Goal: Task Accomplishment & Management: Complete application form

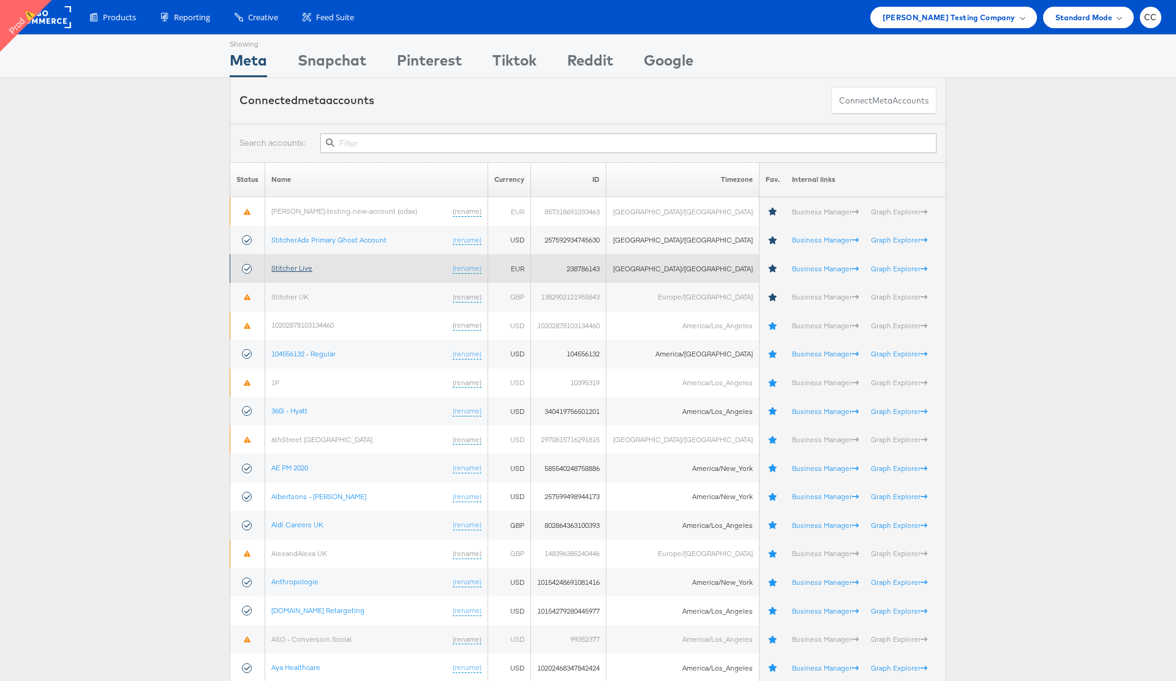
click at [297, 266] on link "Stitcher Live" at bounding box center [291, 267] width 41 height 9
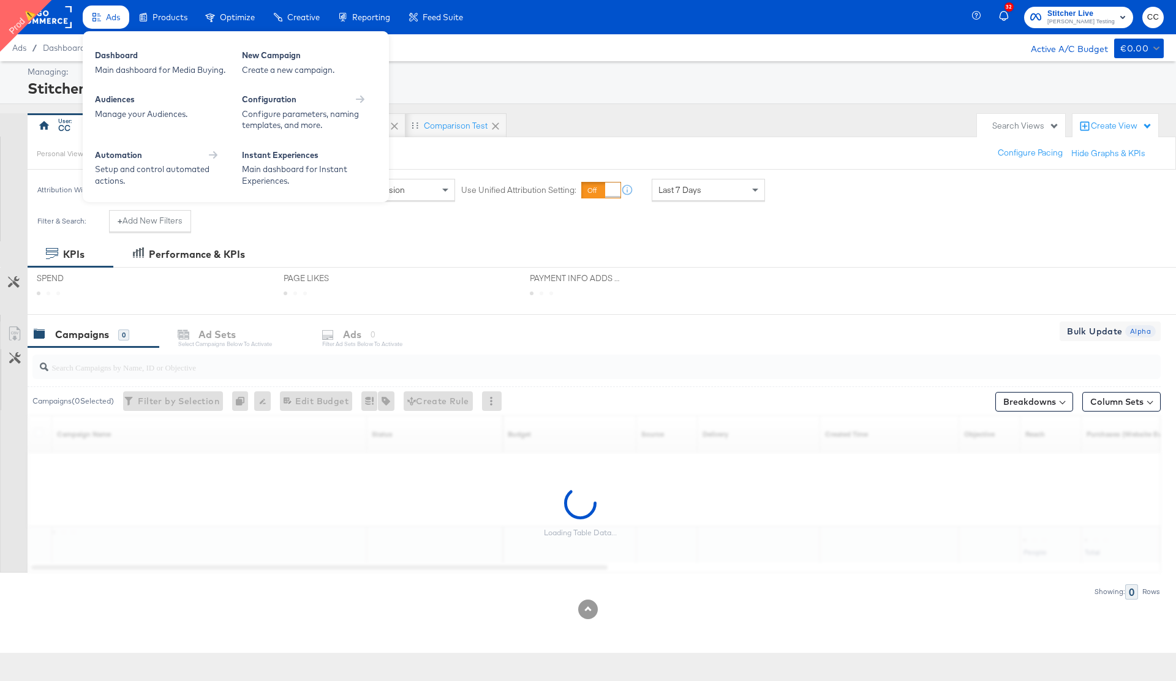
click at [110, 20] on span "Ads" at bounding box center [113, 17] width 14 height 10
click at [290, 61] on div "New Campaign" at bounding box center [309, 57] width 135 height 15
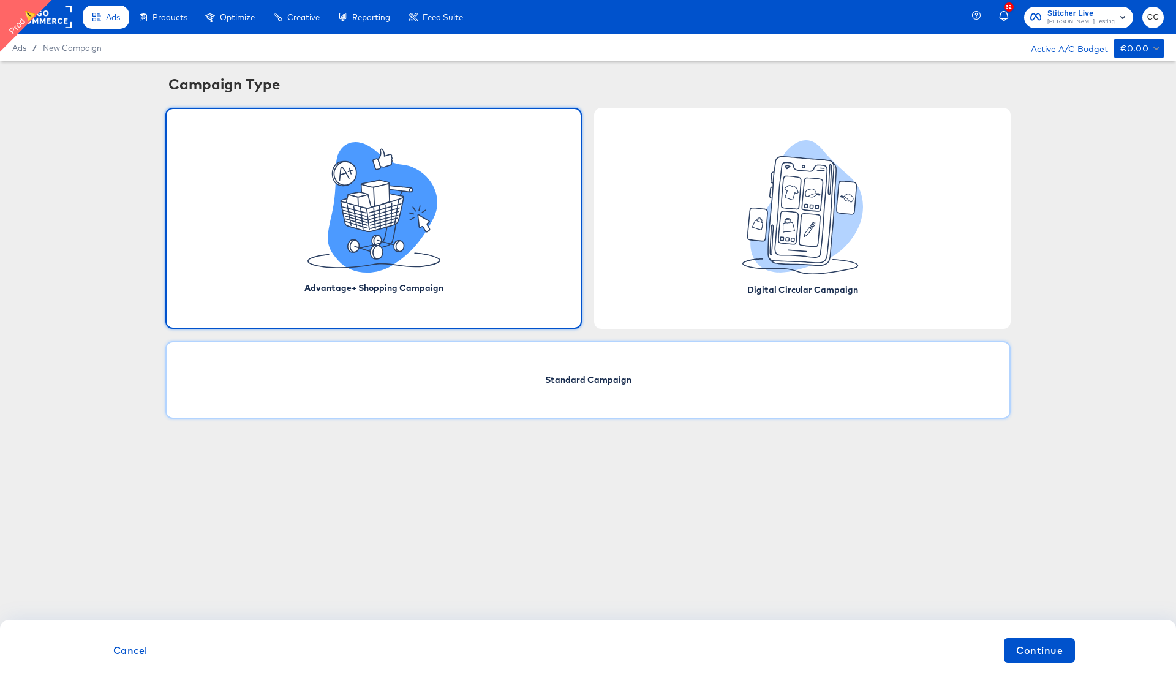
click at [644, 389] on div "Standard Campaign" at bounding box center [587, 380] width 845 height 78
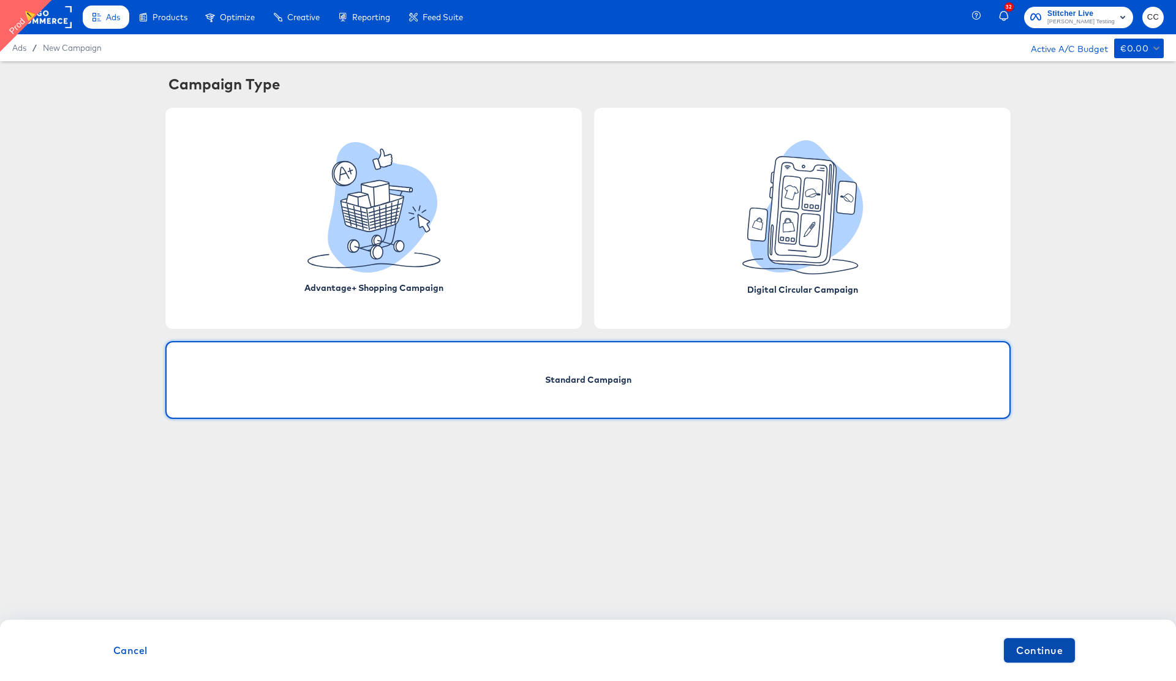
click at [1023, 649] on span "Continue" at bounding box center [1039, 650] width 47 height 17
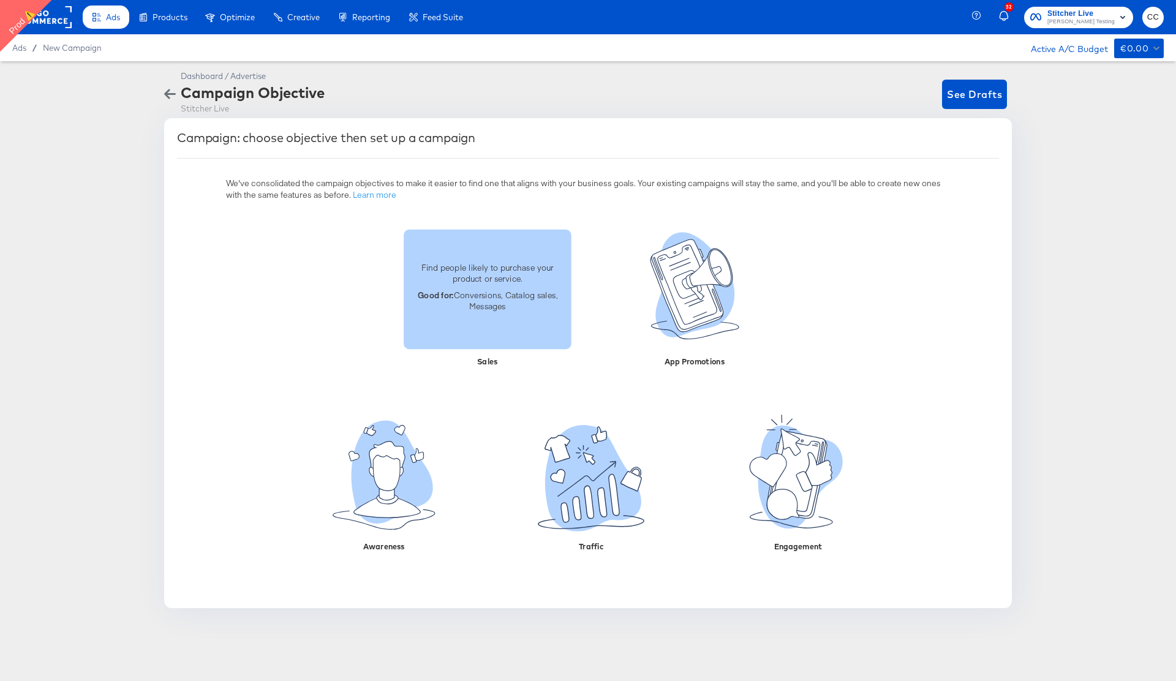
click at [498, 350] on div at bounding box center [488, 290] width 186 height 122
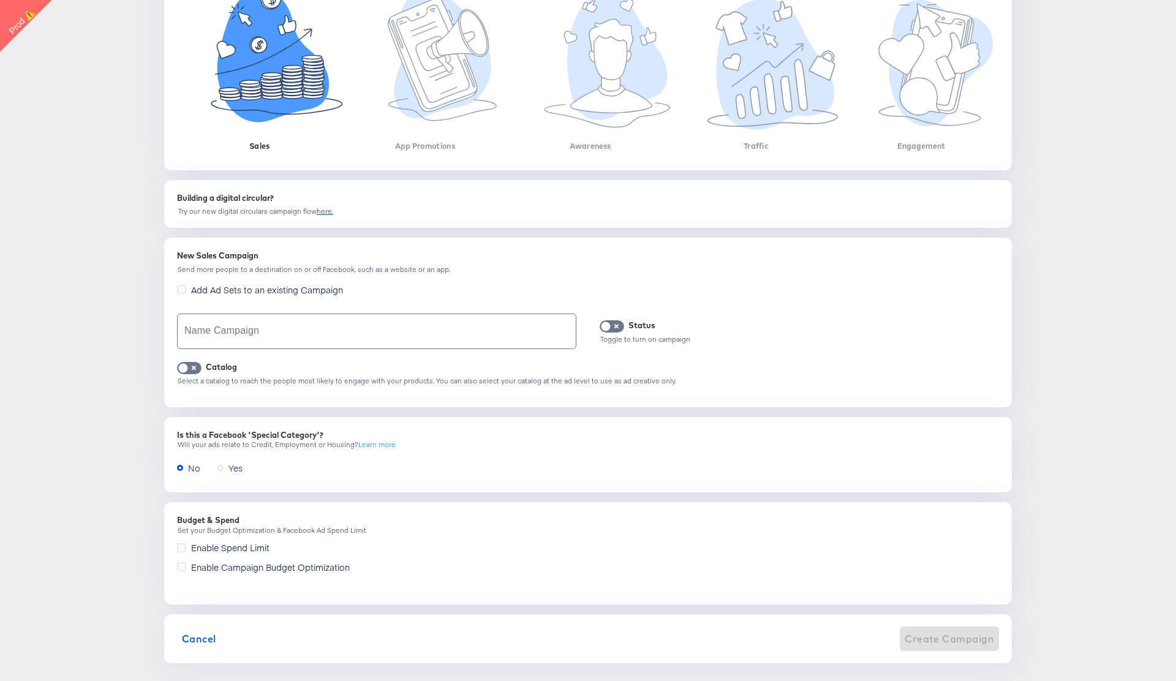
scroll to position [258, 0]
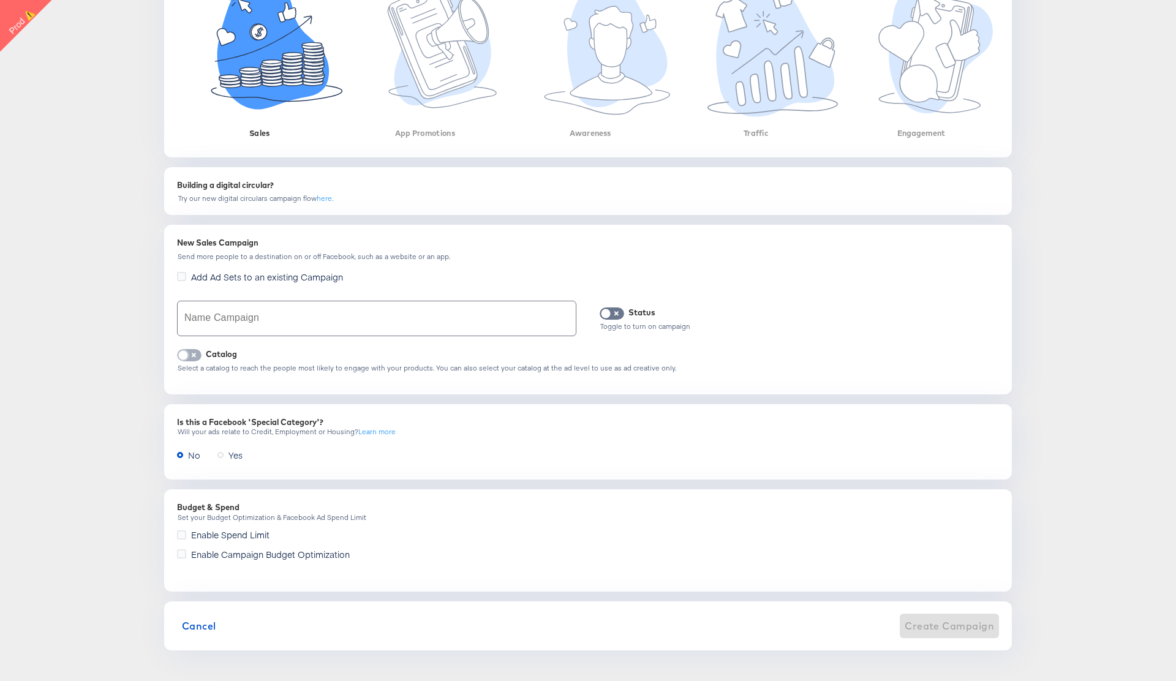
click at [189, 356] on input "checkbox" at bounding box center [183, 358] width 37 height 12
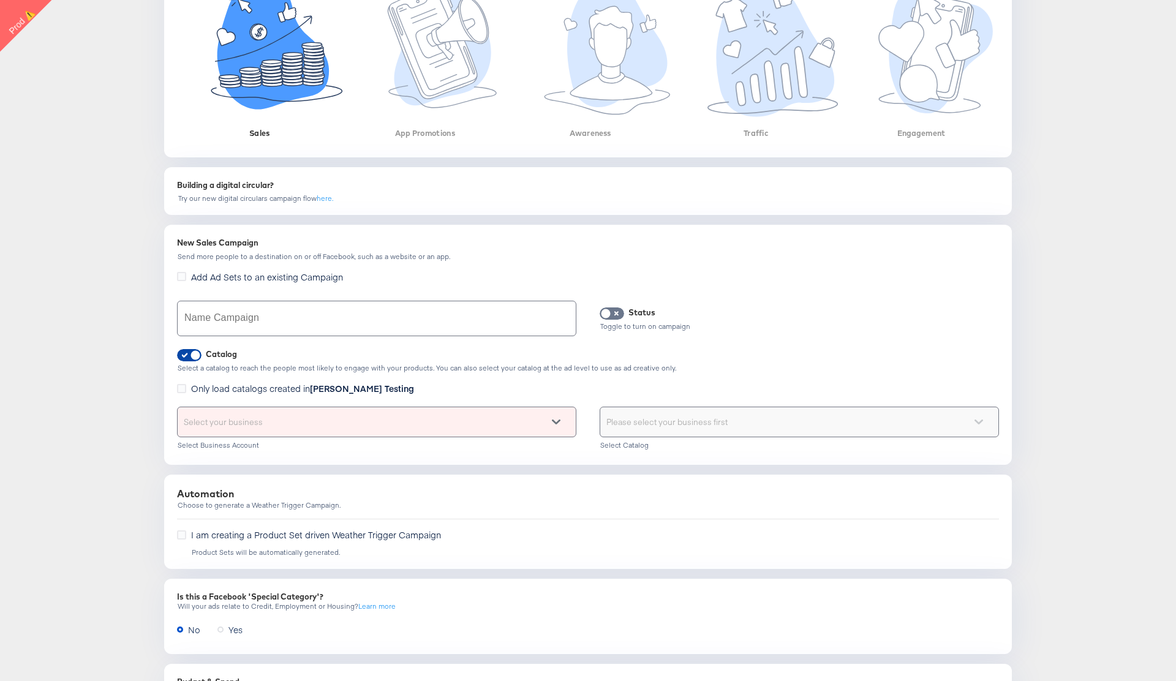
click at [187, 355] on input "checkbox" at bounding box center [195, 358] width 37 height 12
checkbox input "false"
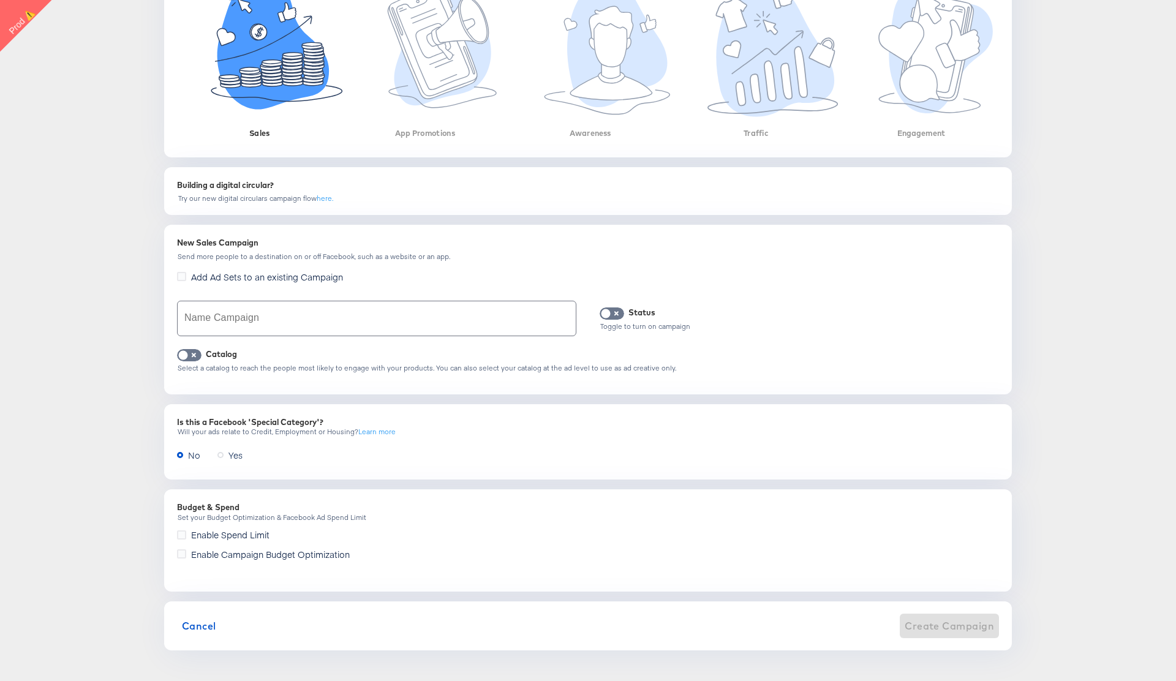
scroll to position [0, 0]
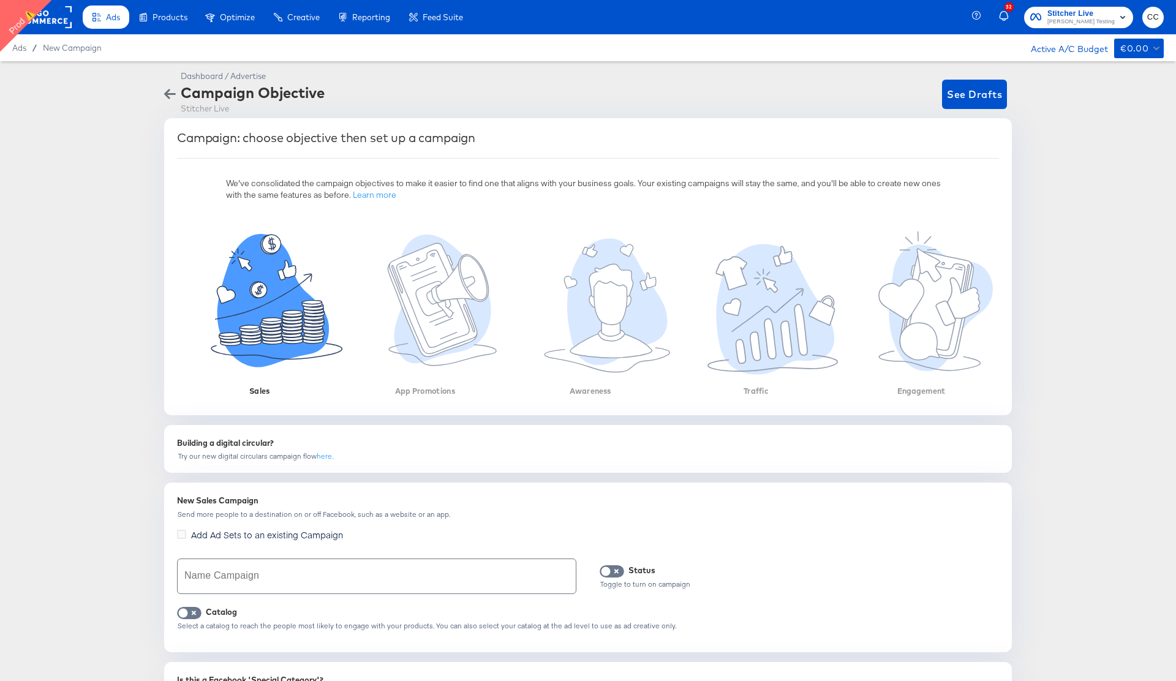
click at [1154, 18] on span "CC" at bounding box center [1153, 17] width 12 height 14
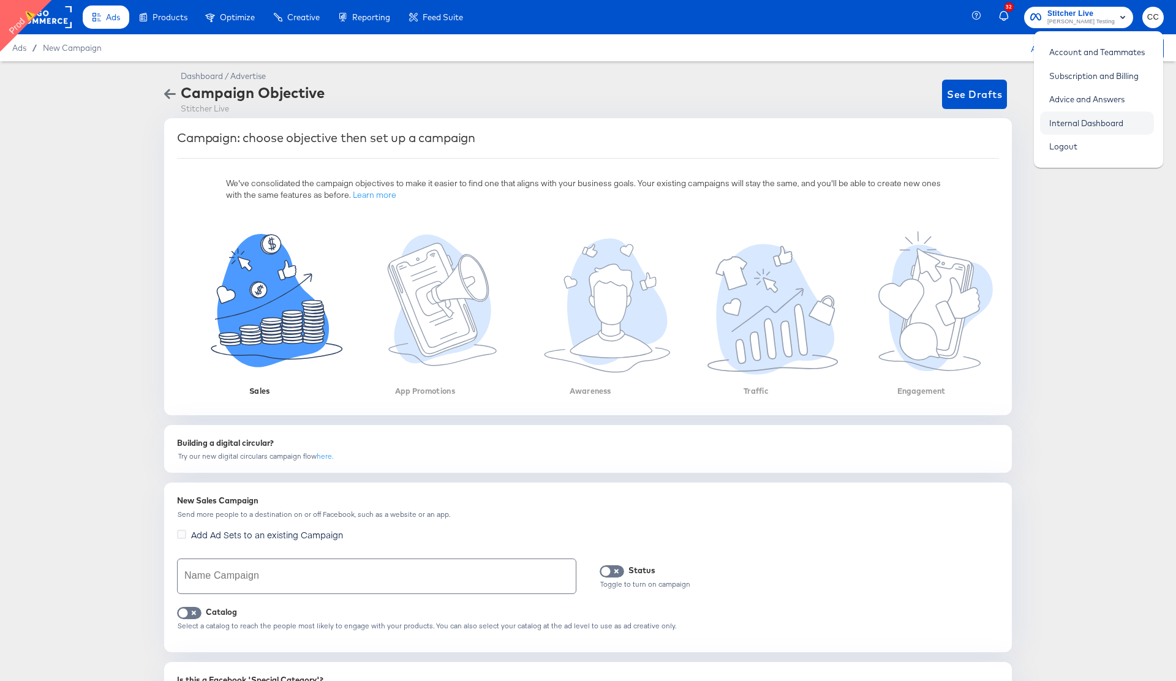
click at [1107, 124] on link "Internal Dashboard" at bounding box center [1086, 123] width 93 height 22
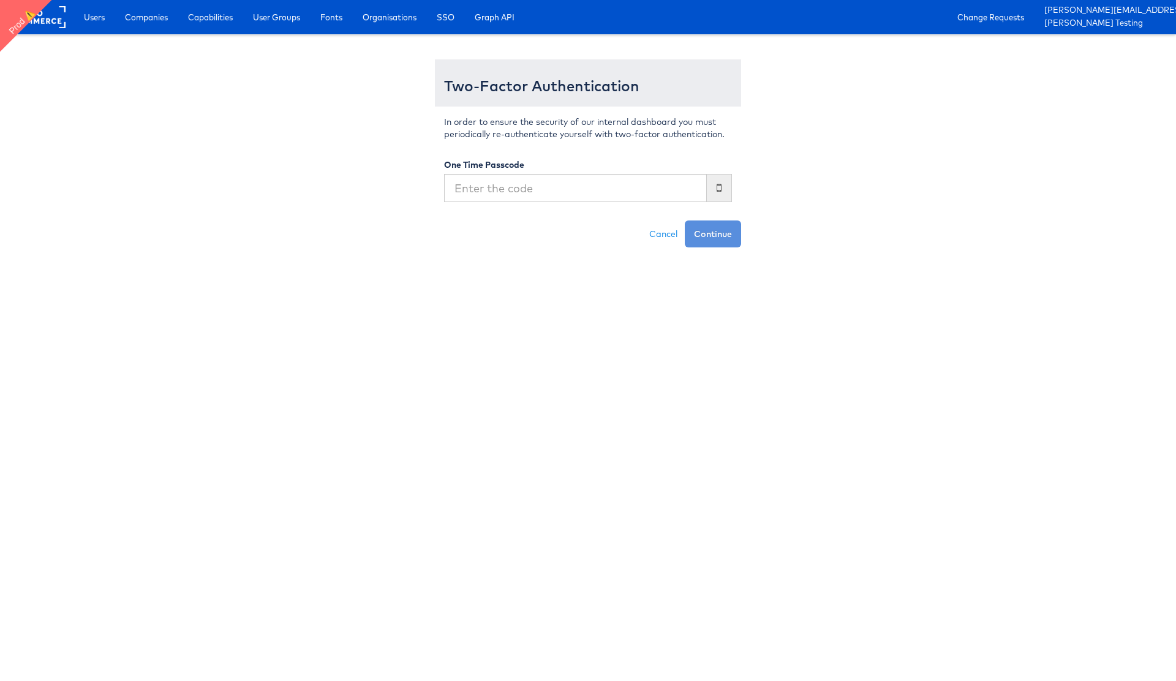
click at [564, 186] on input "text" at bounding box center [575, 188] width 263 height 28
type input "399051"
click at [717, 234] on button "Continue" at bounding box center [713, 234] width 56 height 27
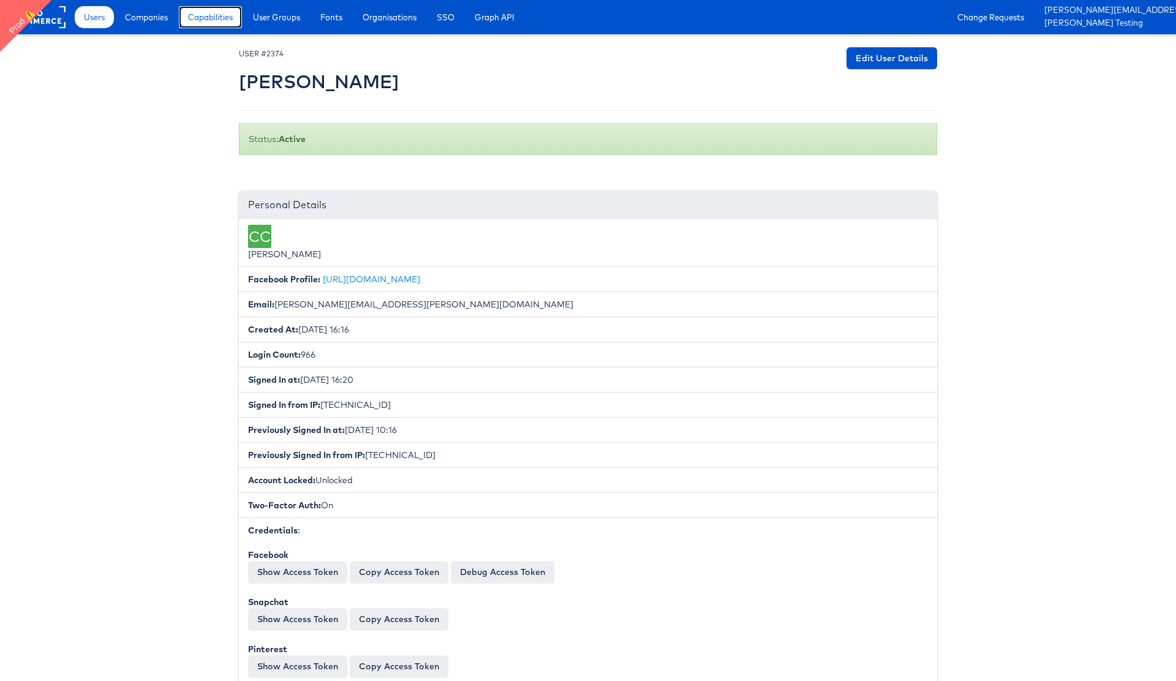
click at [224, 19] on span "Capabilities" at bounding box center [210, 17] width 45 height 12
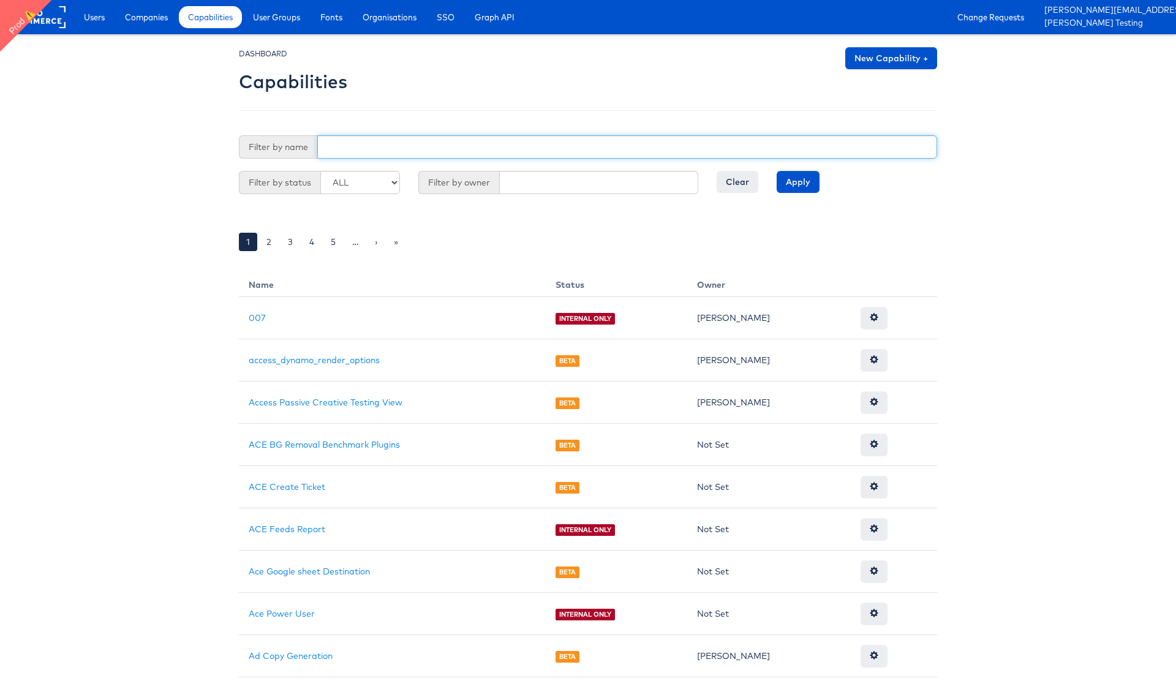
click at [382, 144] on input "text" at bounding box center [627, 146] width 620 height 23
click at [777, 171] on input "Apply" at bounding box center [798, 182] width 43 height 22
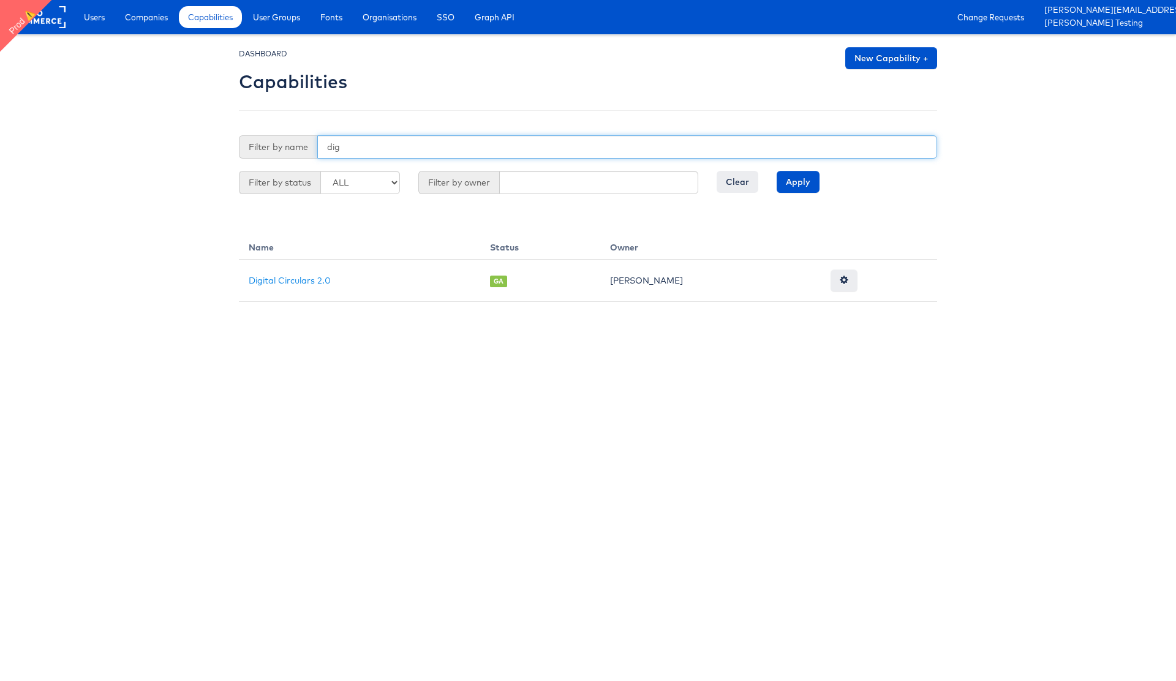
click at [333, 148] on input "dig" at bounding box center [627, 146] width 620 height 23
type input "DC"
click at [777, 171] on input "Apply" at bounding box center [798, 182] width 43 height 22
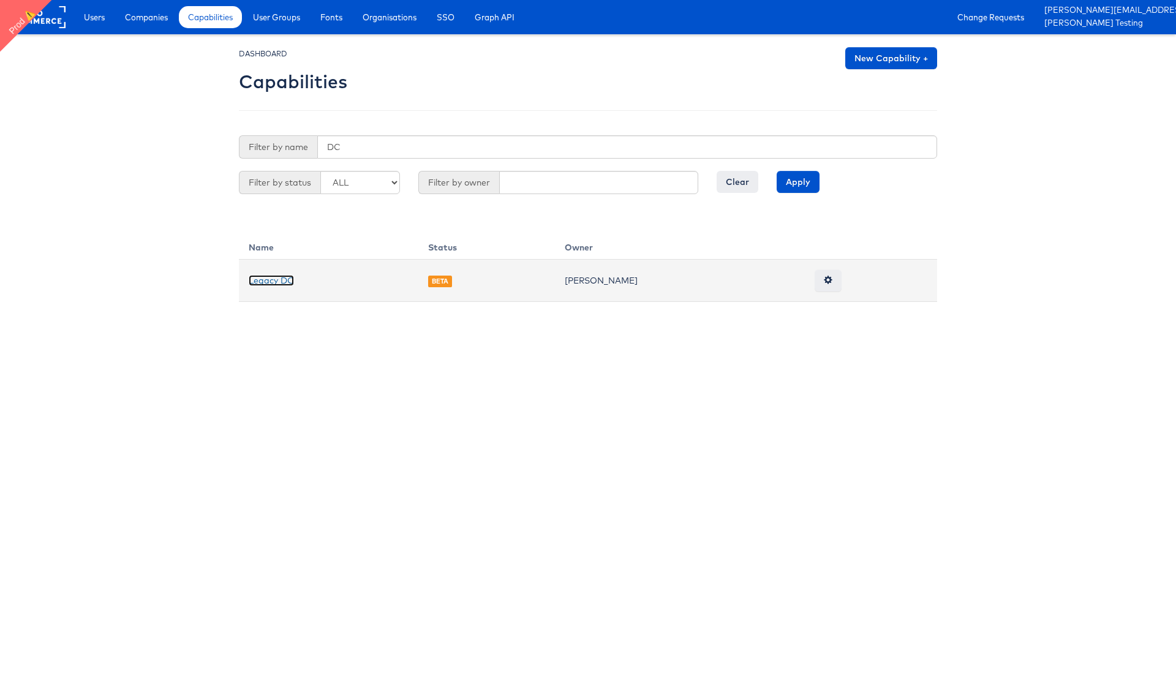
click at [269, 283] on link "Legacy DC" at bounding box center [271, 280] width 45 height 11
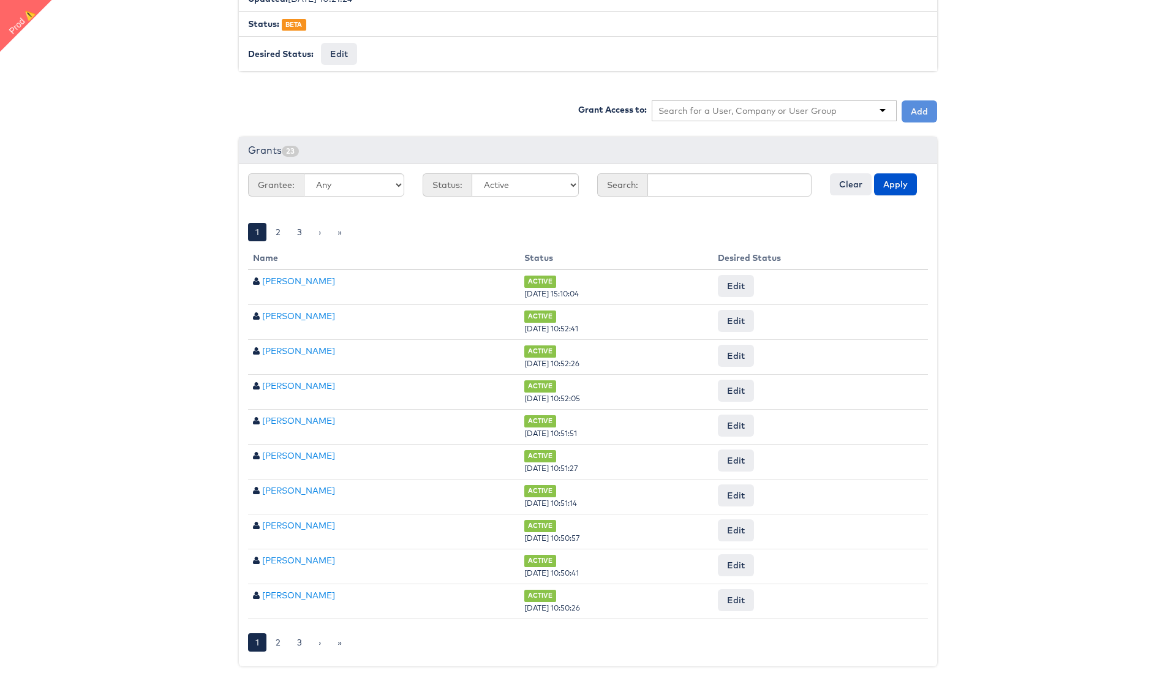
scroll to position [341, 0]
click at [281, 643] on link "2" at bounding box center [278, 641] width 20 height 18
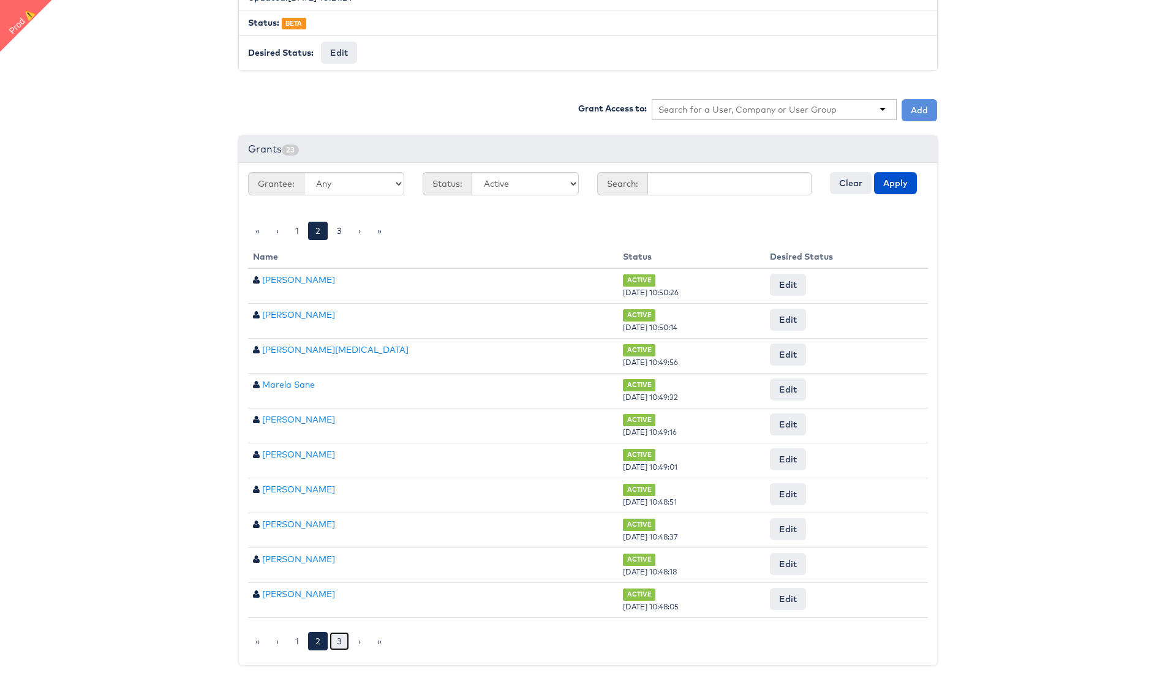
click at [336, 641] on link "3" at bounding box center [340, 641] width 20 height 18
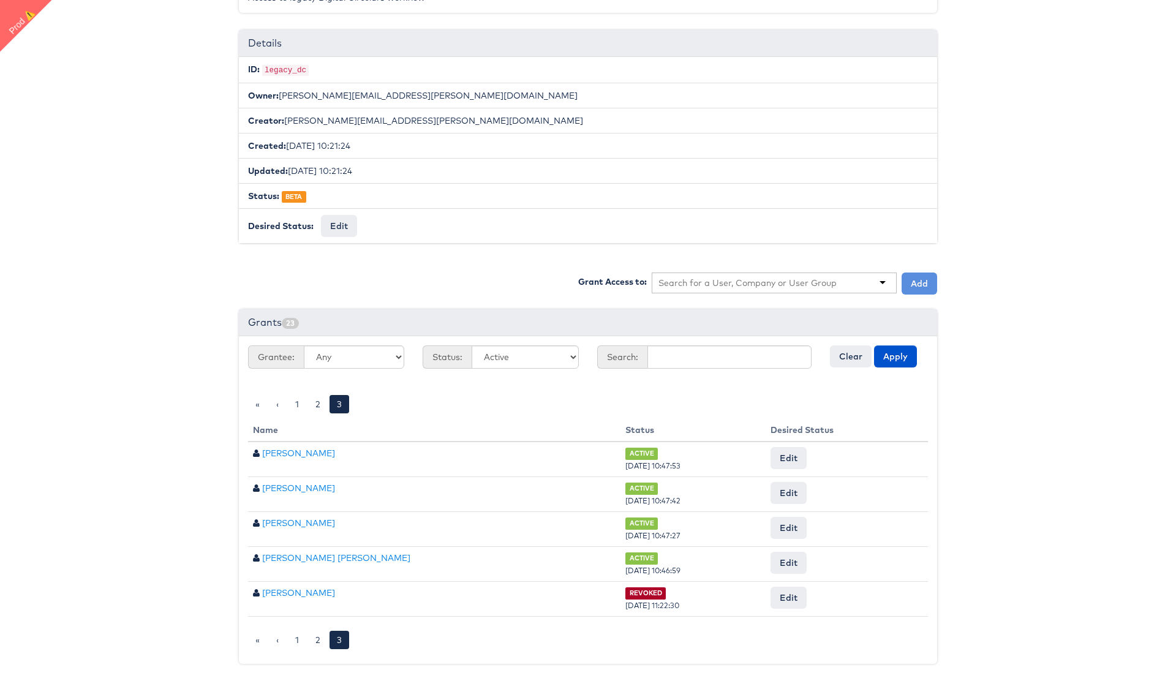
scroll to position [167, 0]
click at [298, 641] on link "1" at bounding box center [297, 641] width 18 height 18
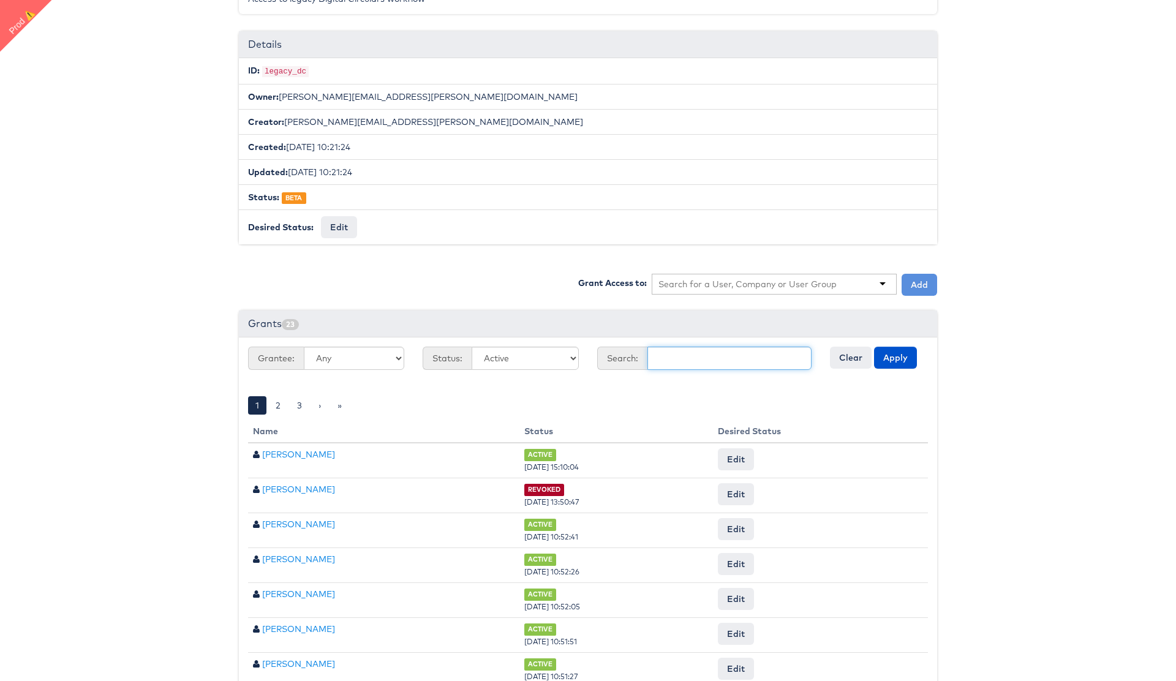
click at [684, 361] on input "text" at bounding box center [730, 358] width 164 height 23
click at [874, 347] on button "Apply" at bounding box center [895, 358] width 43 height 22
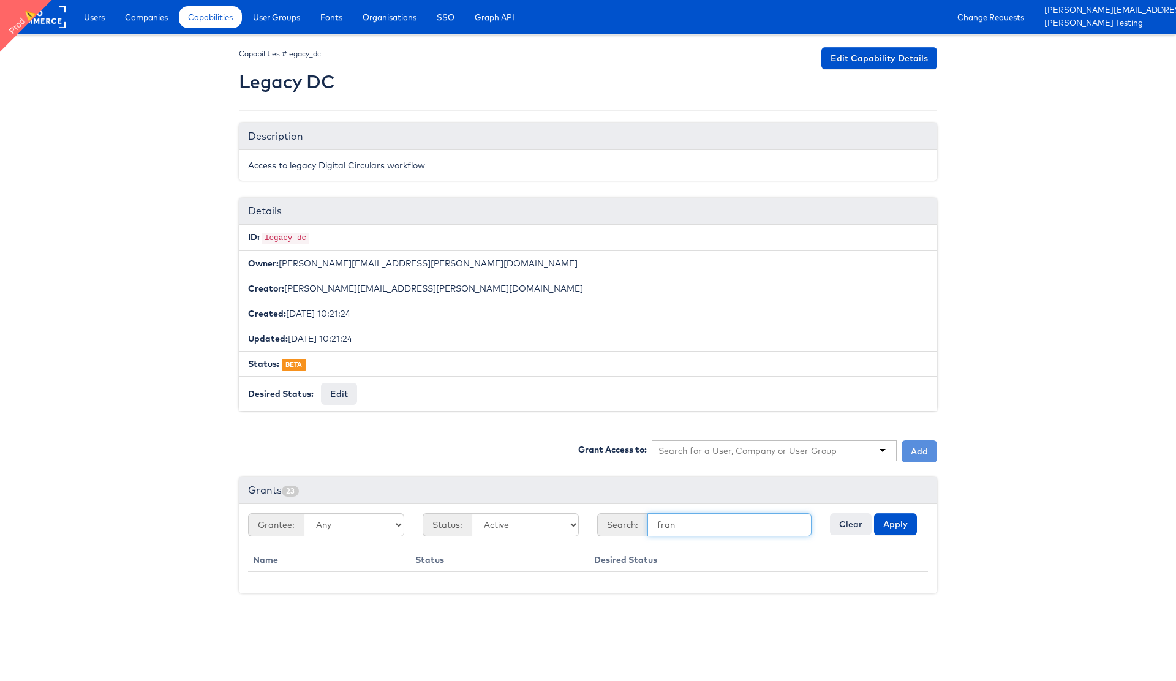
scroll to position [0, 0]
click at [664, 527] on input "fran" at bounding box center [730, 524] width 164 height 23
click at [874, 513] on button "Apply" at bounding box center [895, 524] width 43 height 22
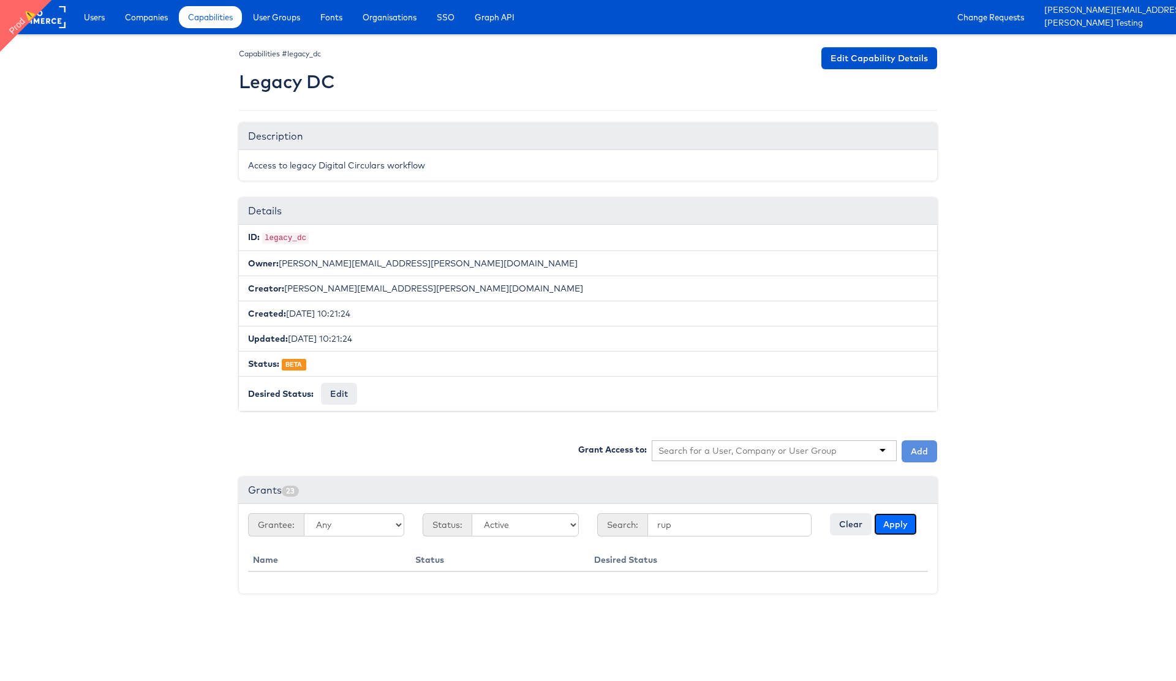
click at [881, 521] on button "Apply" at bounding box center [895, 524] width 43 height 22
click at [663, 522] on input "rup" at bounding box center [730, 524] width 164 height 23
type input "col"
click at [874, 513] on button "Apply" at bounding box center [895, 524] width 43 height 22
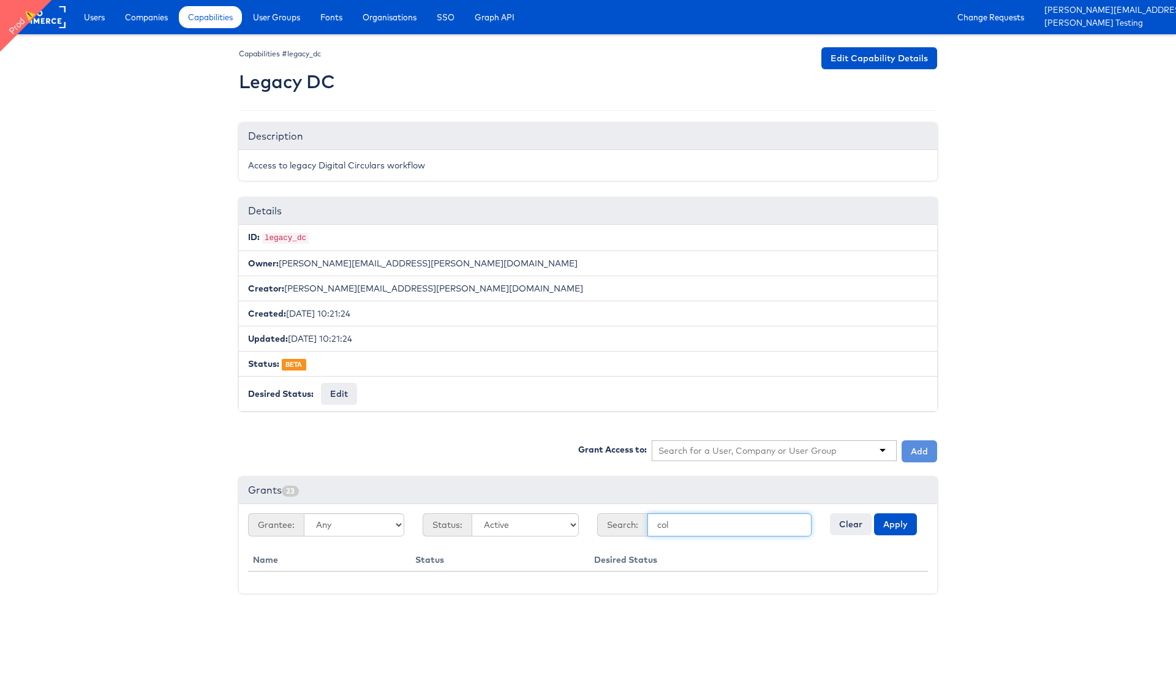
click at [874, 513] on button "Apply" at bounding box center [895, 524] width 43 height 22
click at [1010, 465] on body "Users Companies Capabilities User Groups Fonts Organisations SSO Graph API Chan…" at bounding box center [588, 305] width 1176 height 611
click at [771, 448] on input "text" at bounding box center [748, 451] width 179 height 12
type input "colin"
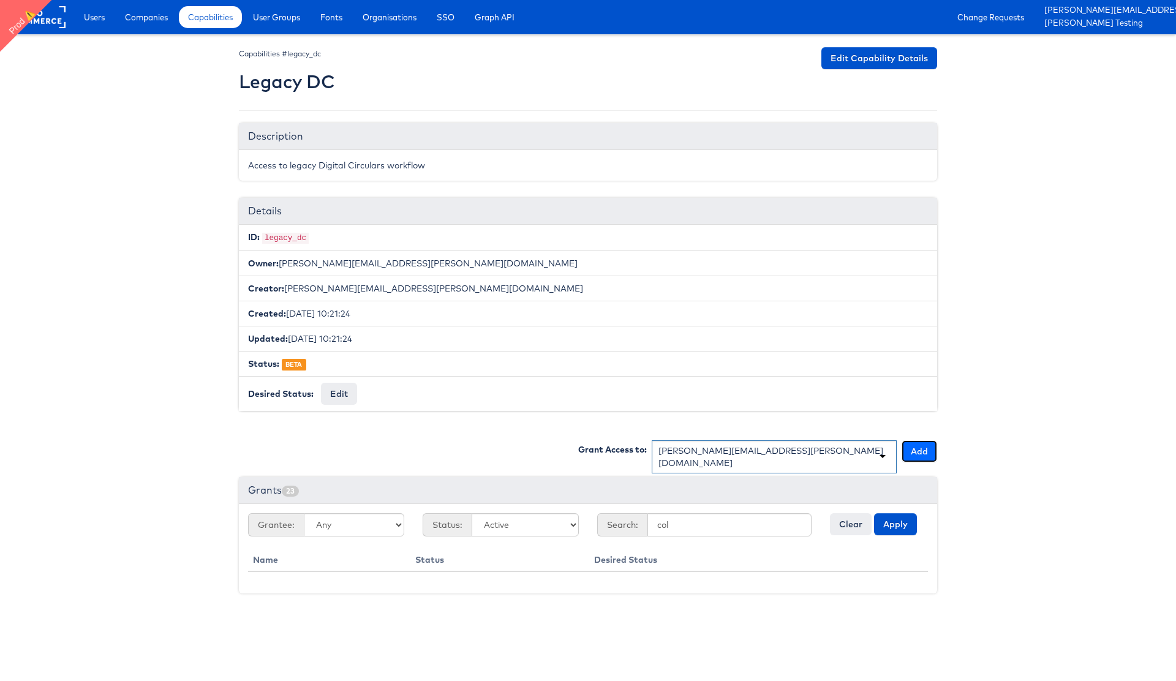
click at [921, 447] on button "Add" at bounding box center [920, 451] width 36 height 22
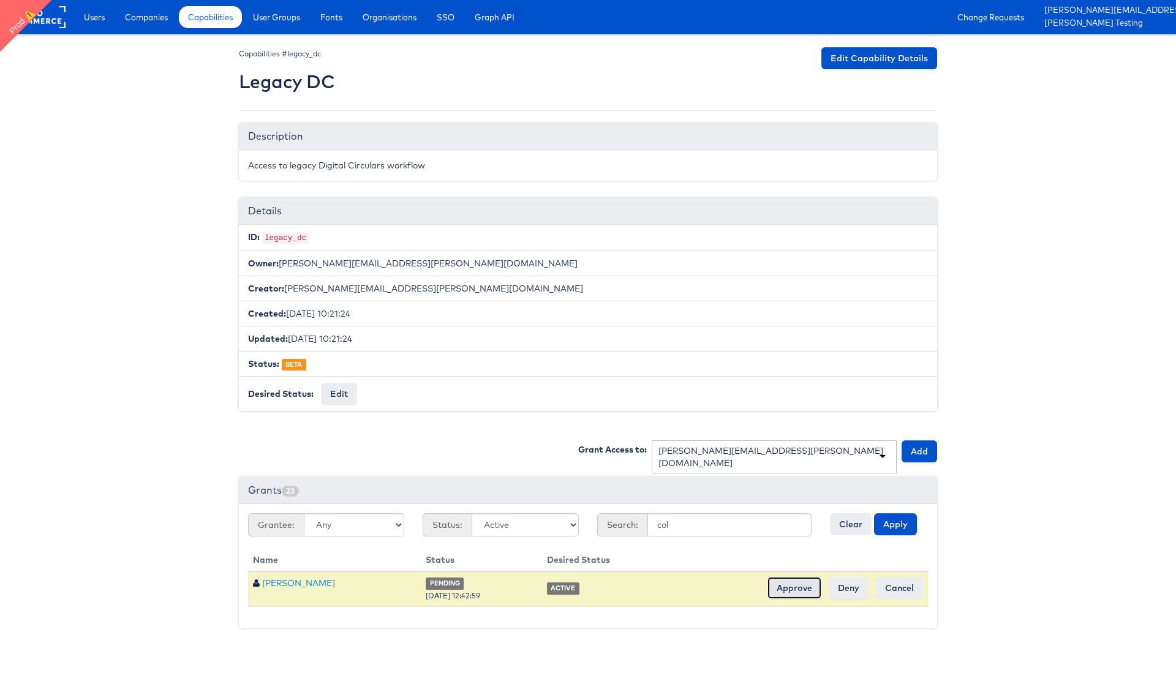
click at [788, 596] on input "Approve" at bounding box center [795, 588] width 54 height 22
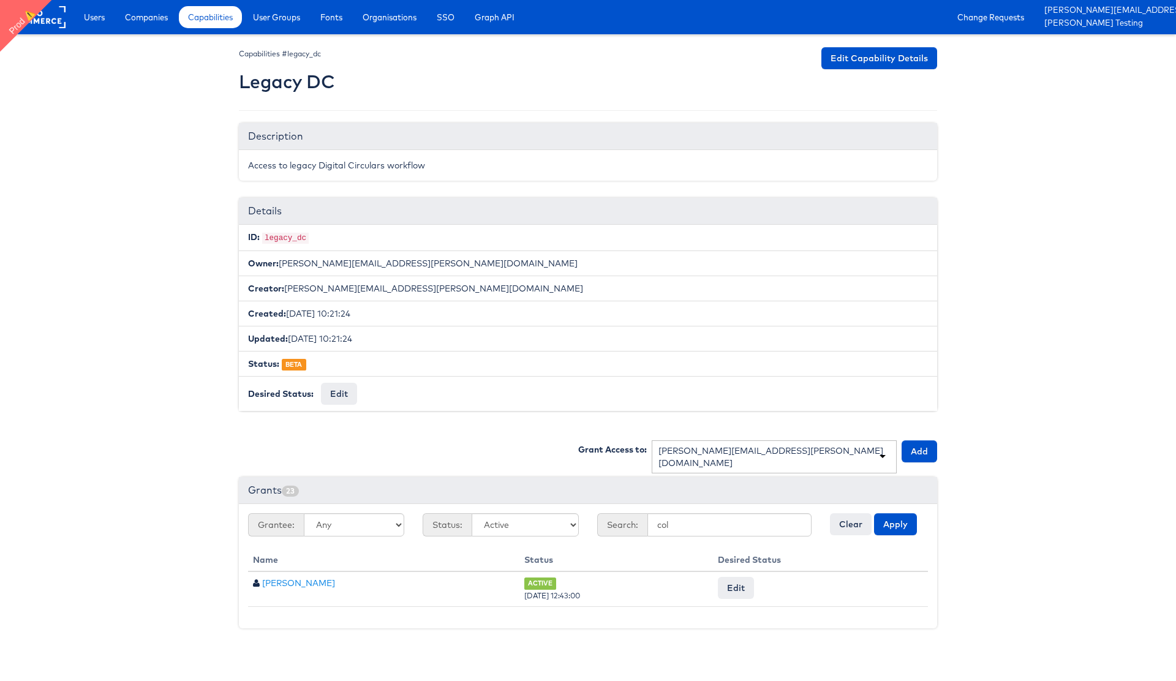
click at [976, 246] on body "Users Companies Capabilities User Groups Fonts Organisations SSO Graph API Chan…" at bounding box center [588, 323] width 1176 height 646
click at [186, 344] on body "Users Companies Capabilities User Groups Fonts Organisations SSO Graph API Chan…" at bounding box center [588, 323] width 1176 height 646
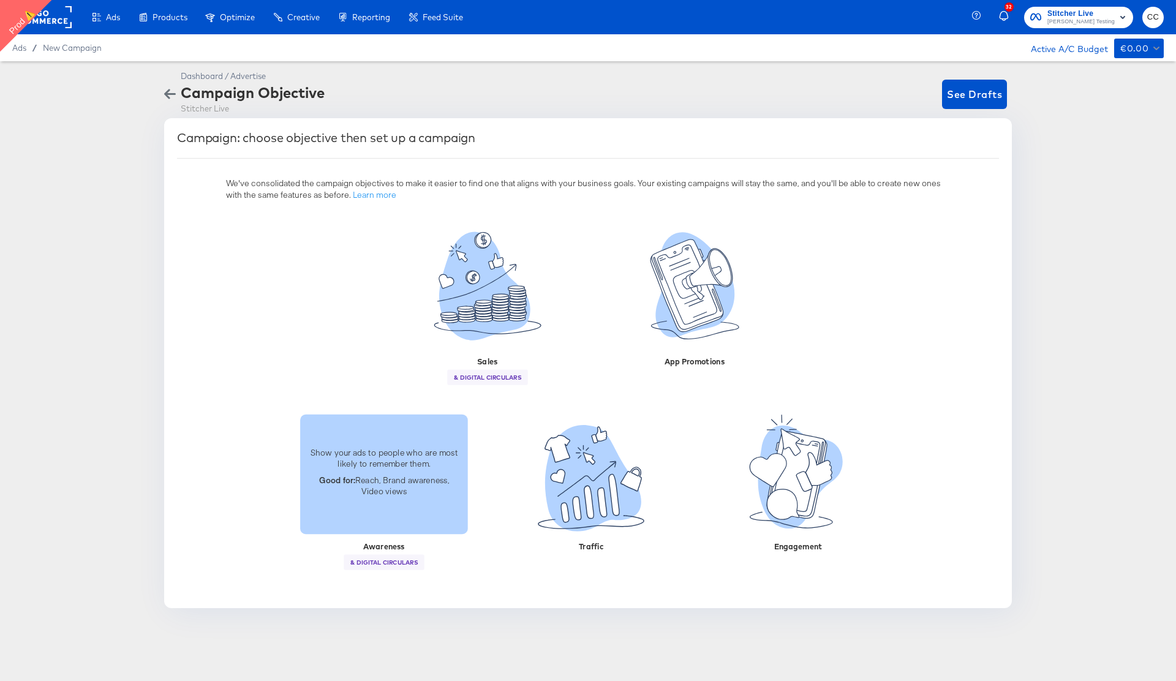
click at [402, 484] on p "Good for: Reach, Brand awareness, Video views" at bounding box center [384, 485] width 153 height 23
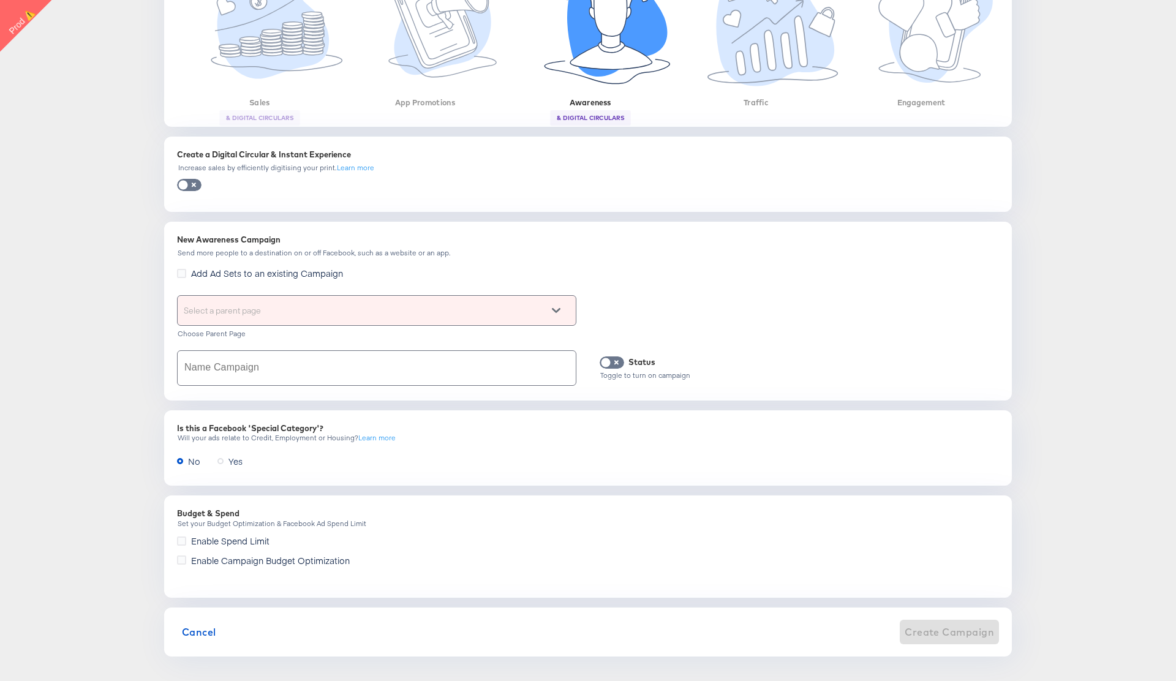
scroll to position [295, 0]
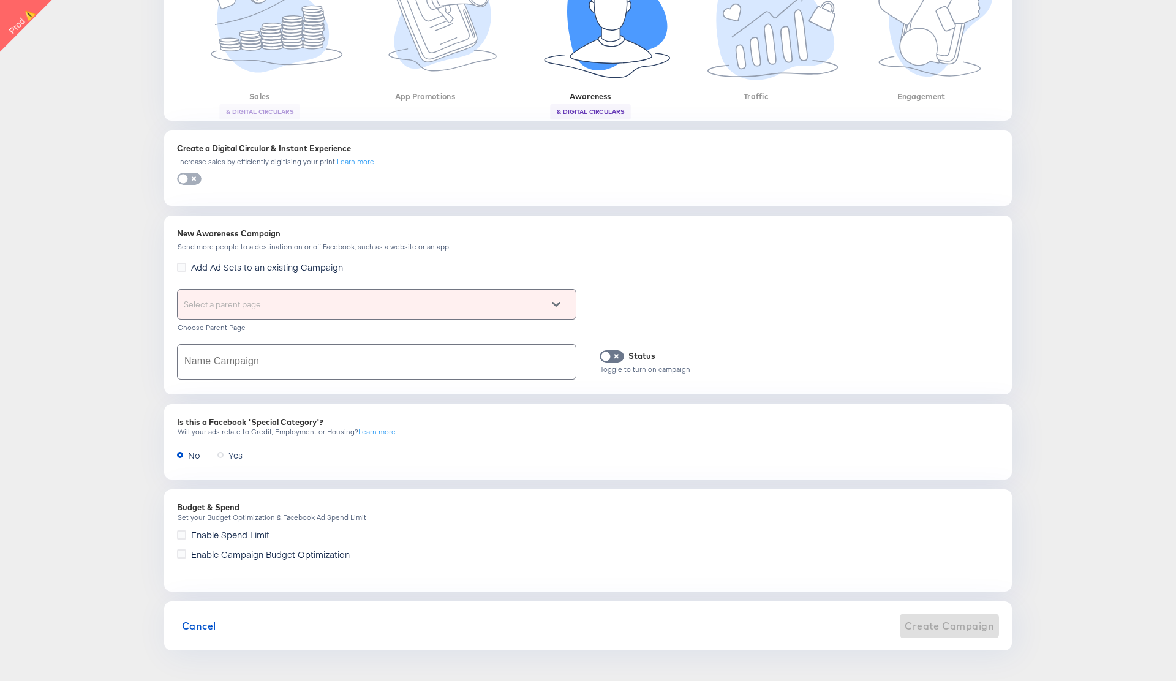
click at [189, 178] on input "checkbox" at bounding box center [183, 182] width 37 height 12
checkbox input "true"
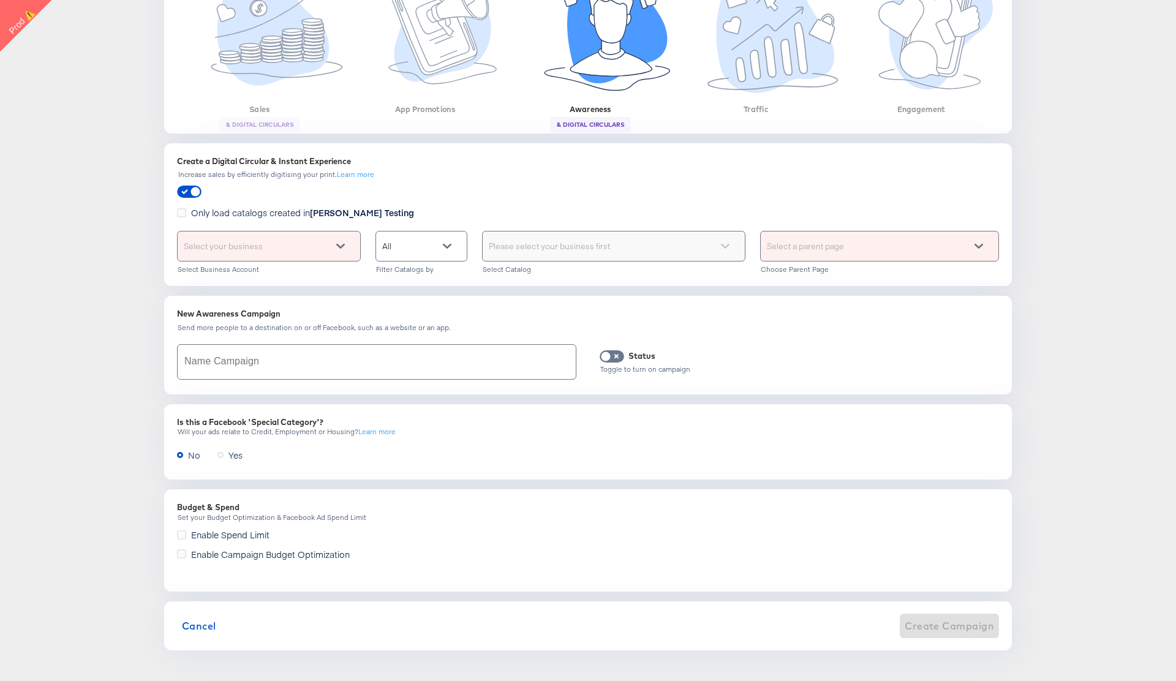
click at [110, 243] on div "Dashboard / Advertise Campaign Objective Stitcher Live See Drafts Campaign: cho…" at bounding box center [588, 214] width 1176 height 871
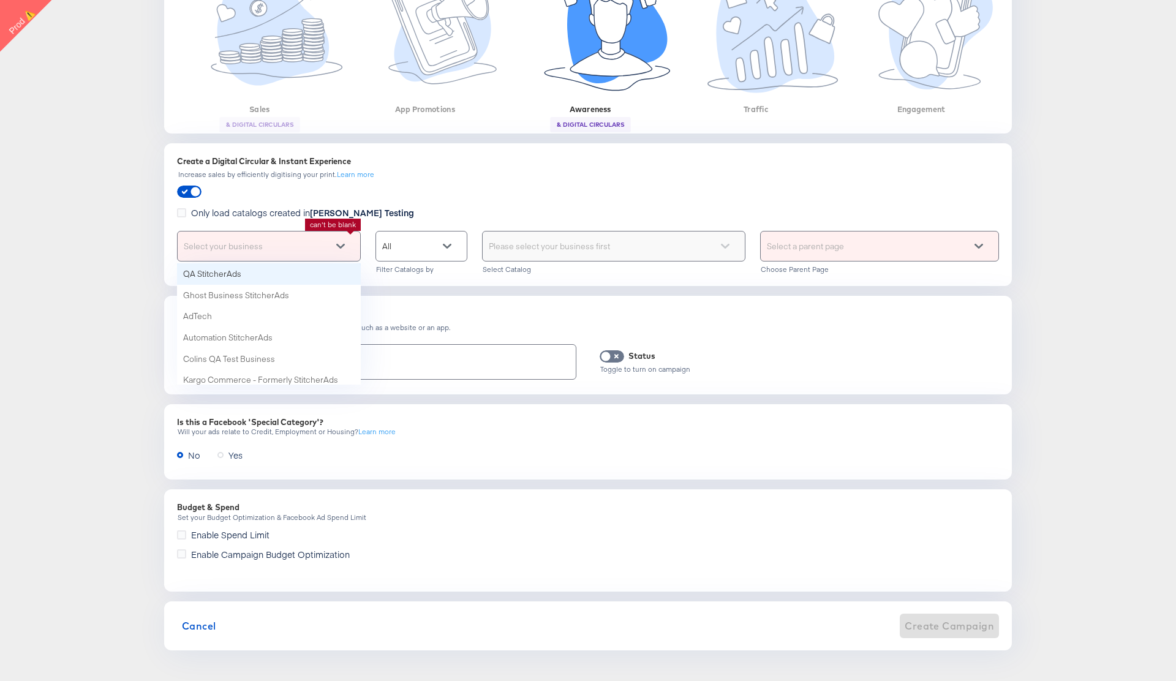
click at [339, 248] on icon at bounding box center [340, 246] width 9 height 9
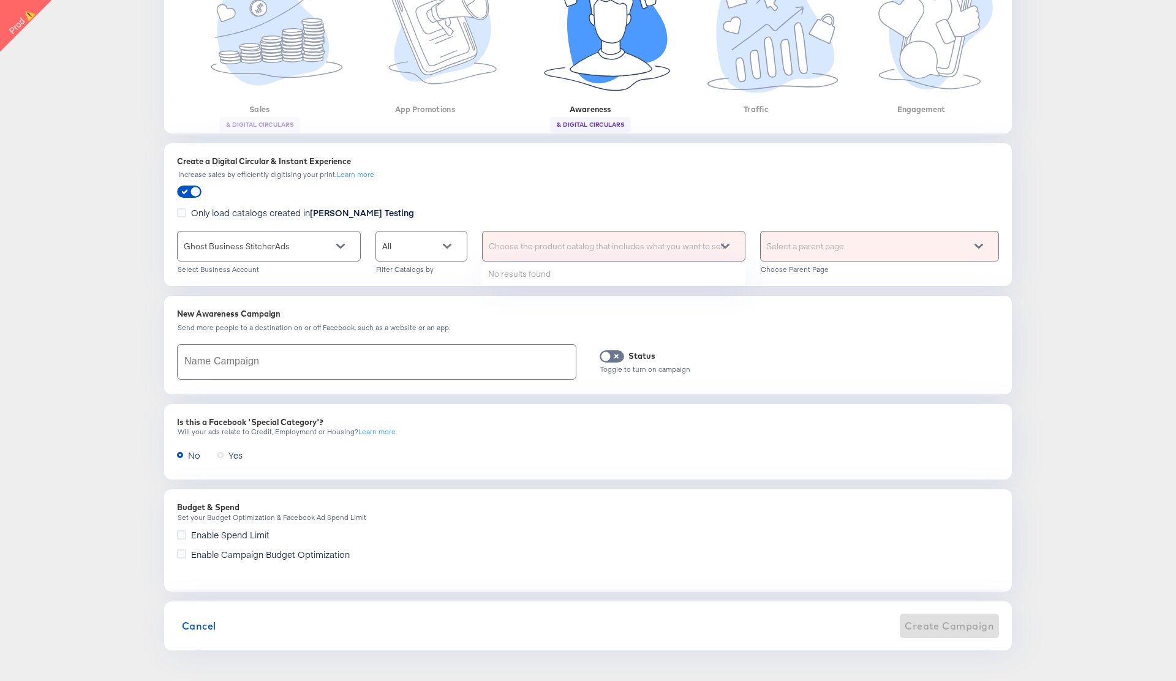
click at [567, 246] on div "Choose the product catalog that includes what you want to sell" at bounding box center [614, 246] width 262 height 29
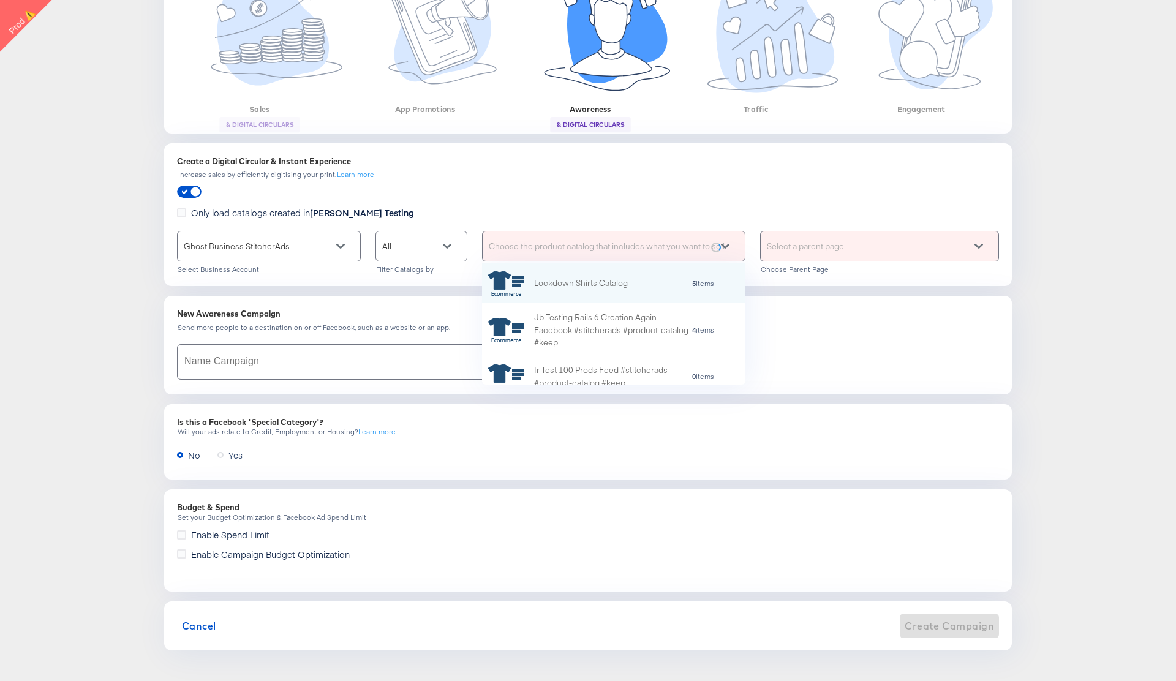
scroll to position [121, 263]
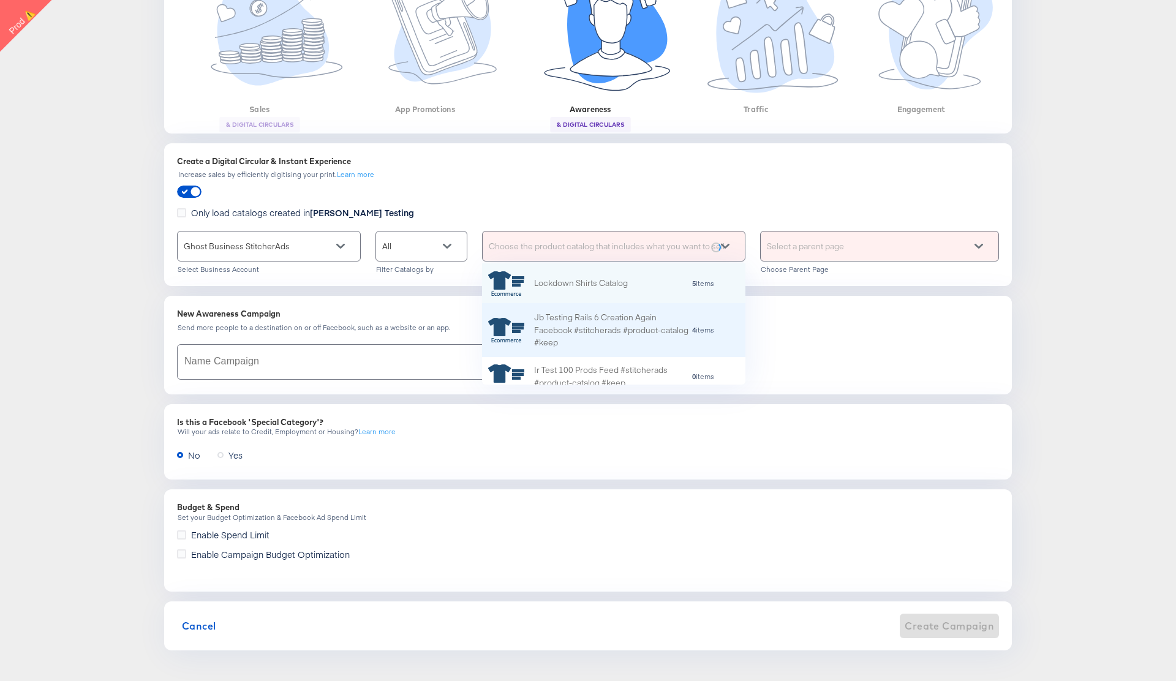
click at [603, 317] on div "Jb Testing Rails 6 Creation Again Facebook #stitcherads #product-catalog #keep" at bounding box center [612, 330] width 157 height 38
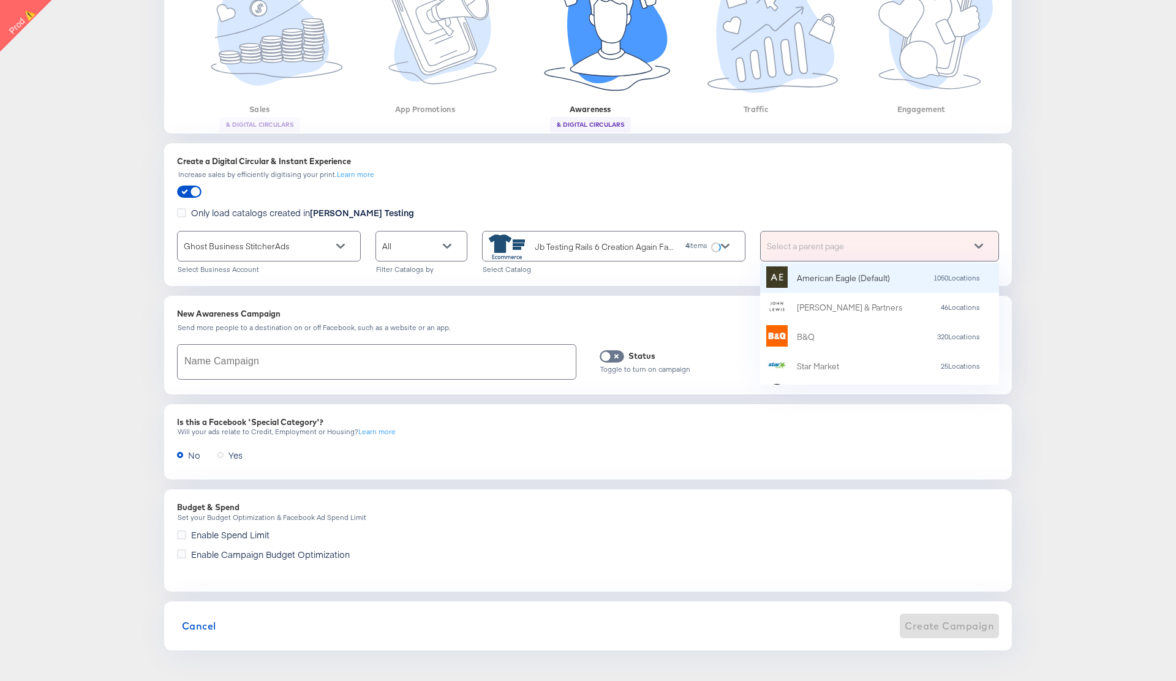
click at [846, 253] on div "Select a parent page" at bounding box center [880, 246] width 238 height 29
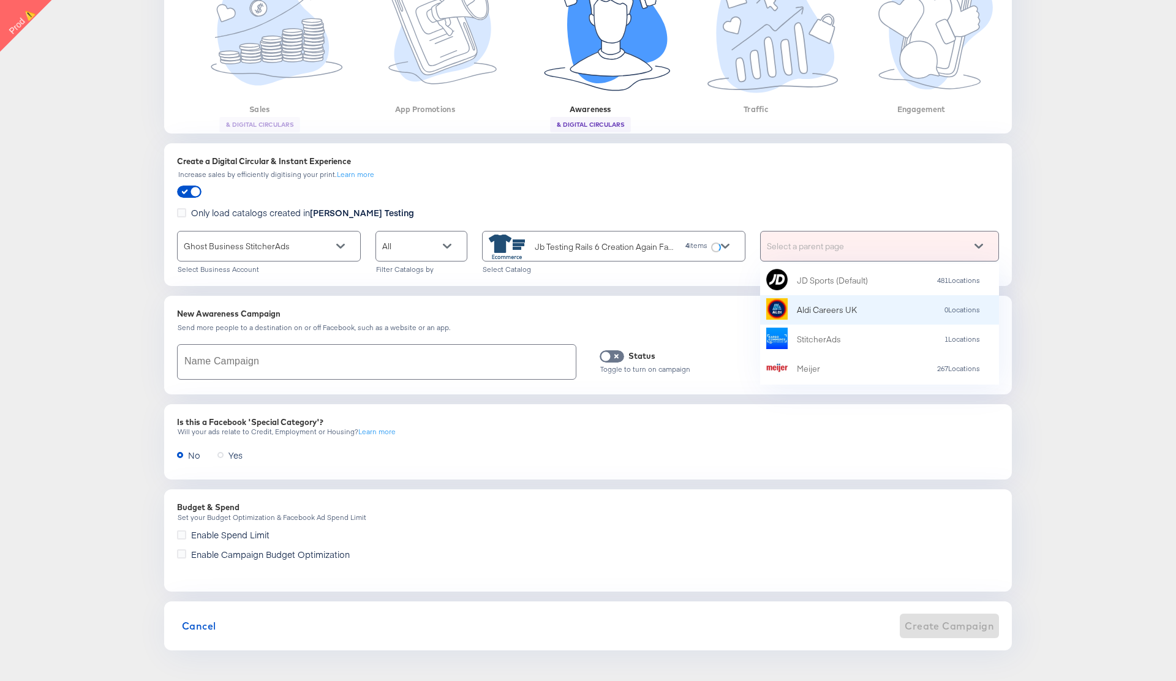
scroll to position [215, 0]
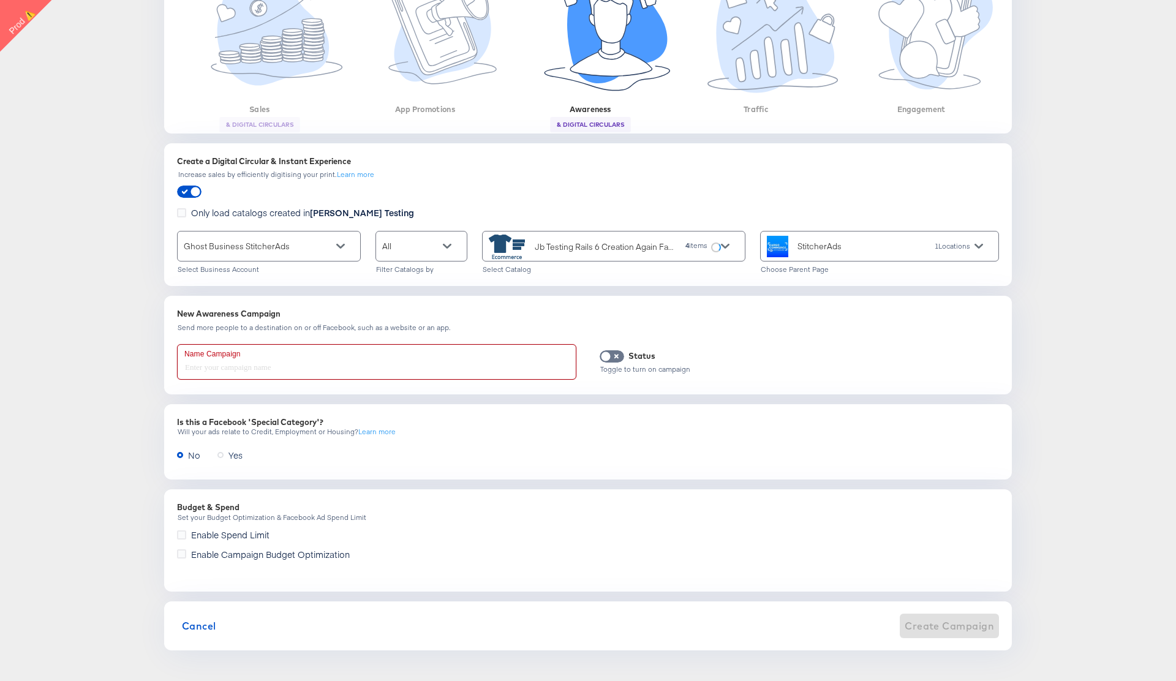
click at [366, 368] on input "text" at bounding box center [377, 362] width 398 height 34
type input "uyg"
click at [1048, 396] on div "Dashboard / Advertise Campaign Objective Stitcher Live See Drafts Campaign: cho…" at bounding box center [588, 214] width 1176 height 871
click at [348, 175] on div "Learn more" at bounding box center [355, 174] width 37 height 9
click at [953, 628] on span "Create Campaign" at bounding box center [949, 626] width 89 height 17
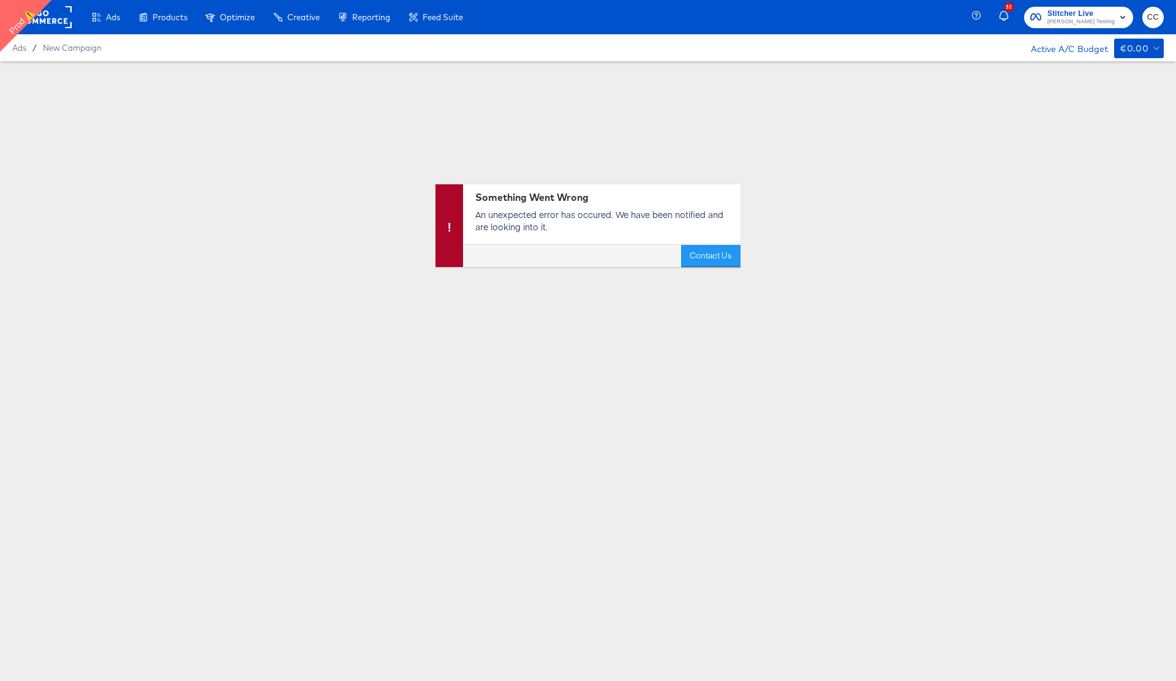
scroll to position [0, 0]
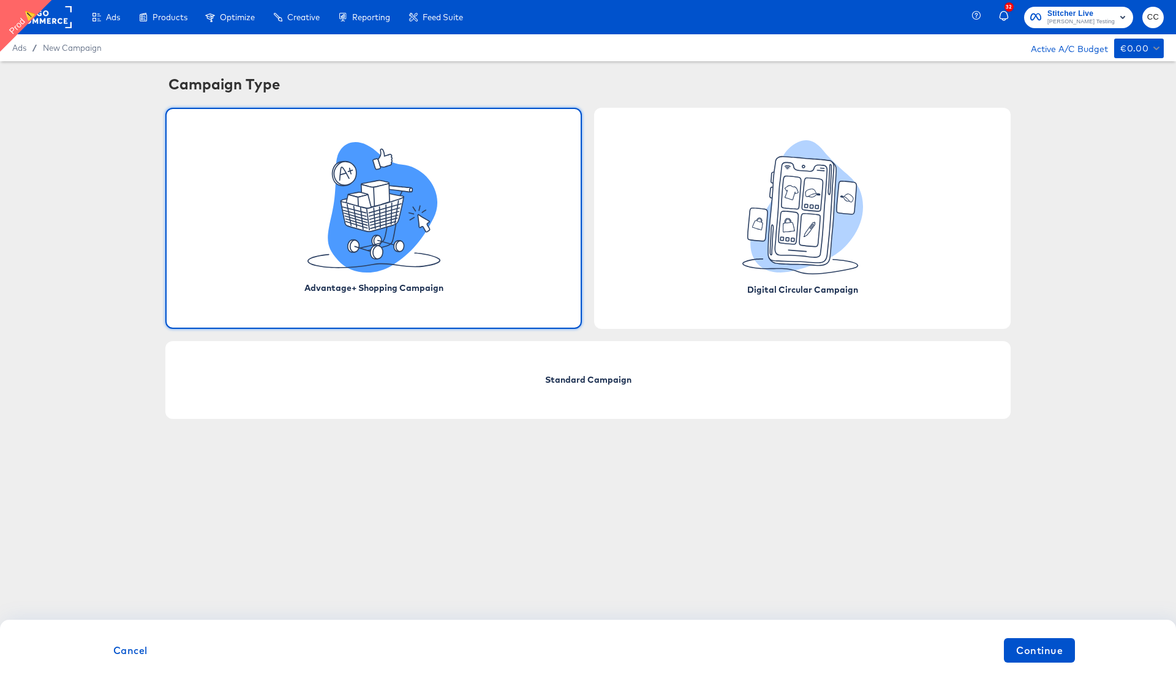
click at [1072, 191] on div "Campaign Type Advantage+ Shopping Campaign Digital Circular Campaign Standard C…" at bounding box center [588, 253] width 1176 height 358
click at [557, 385] on span "Standard Campaign" at bounding box center [588, 380] width 86 height 12
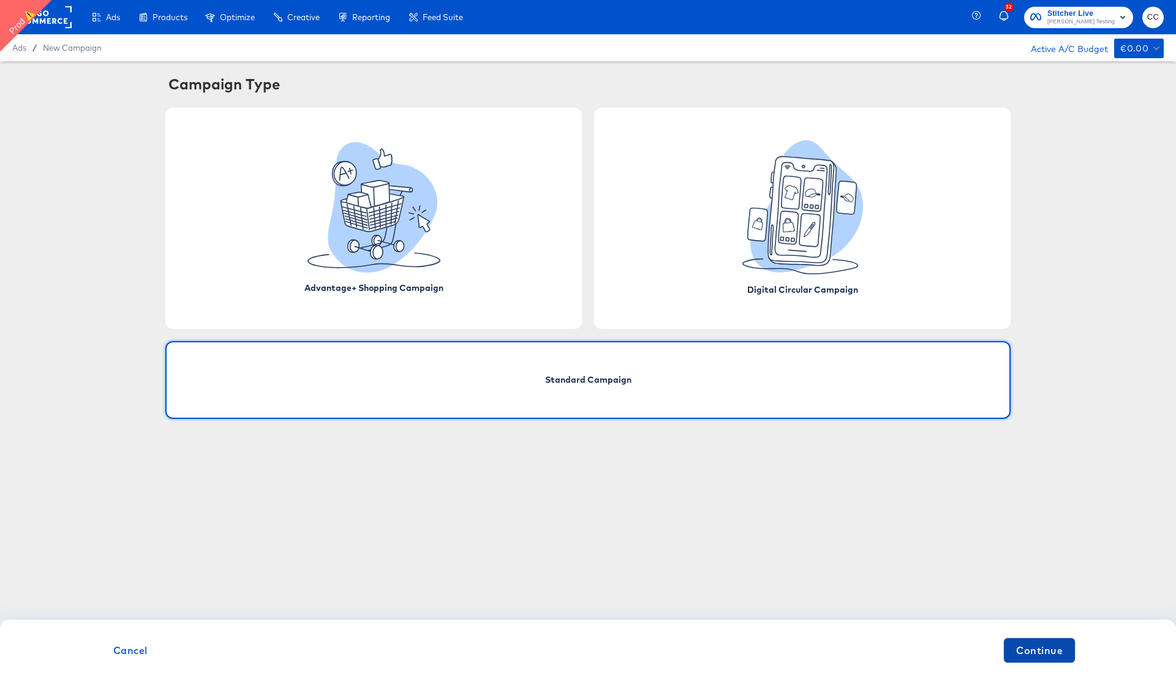
click at [1040, 659] on span "Continue" at bounding box center [1039, 650] width 47 height 17
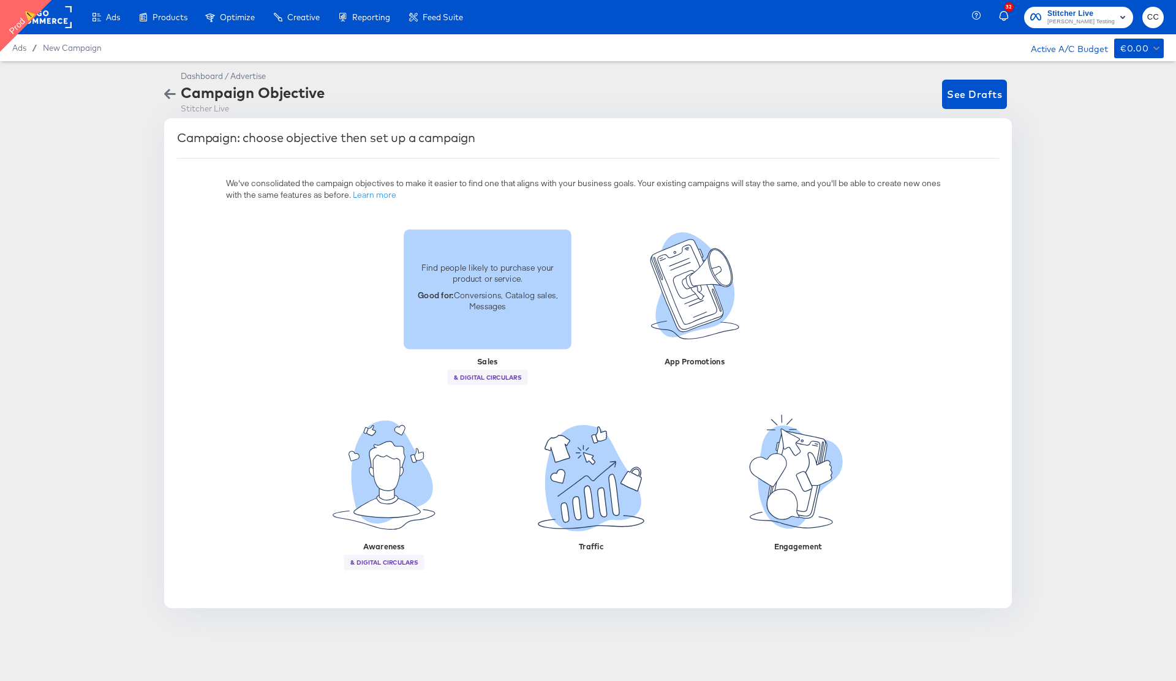
click at [480, 285] on div "Find people likely to purchase your product or service. Good for: Conversions, …" at bounding box center [488, 288] width 168 height 69
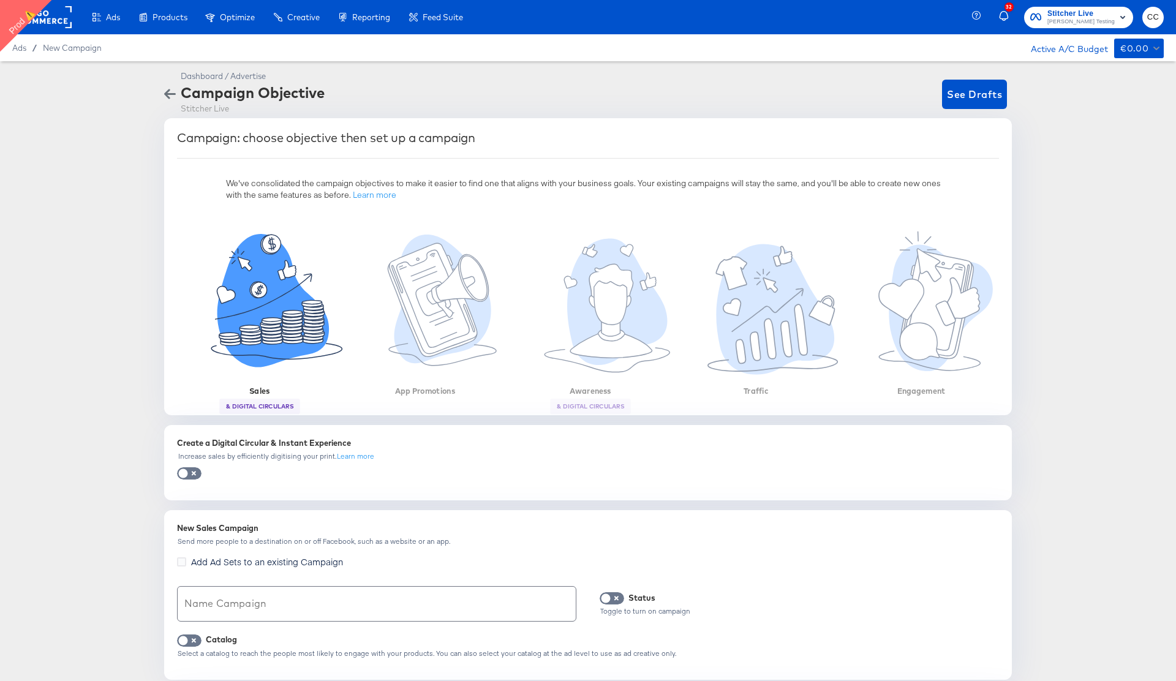
click at [99, 230] on div "Dashboard / Advertise Campaign Objective Stitcher Live See Drafts Campaign: cho…" at bounding box center [588, 498] width 1176 height 875
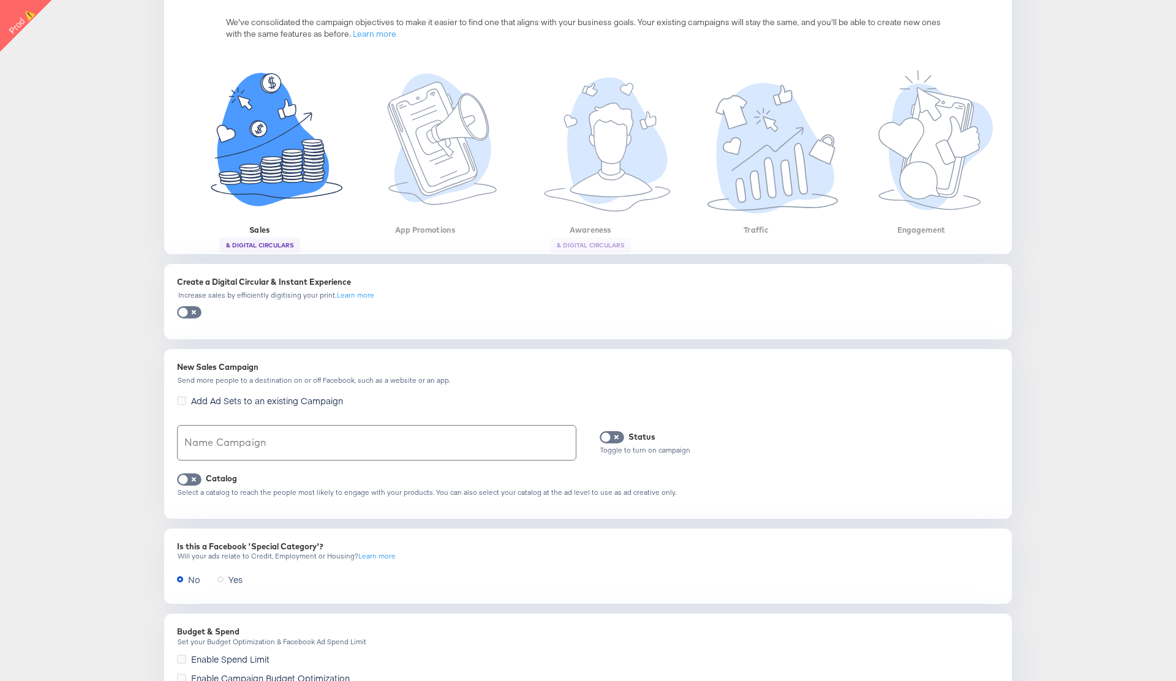
scroll to position [278, 0]
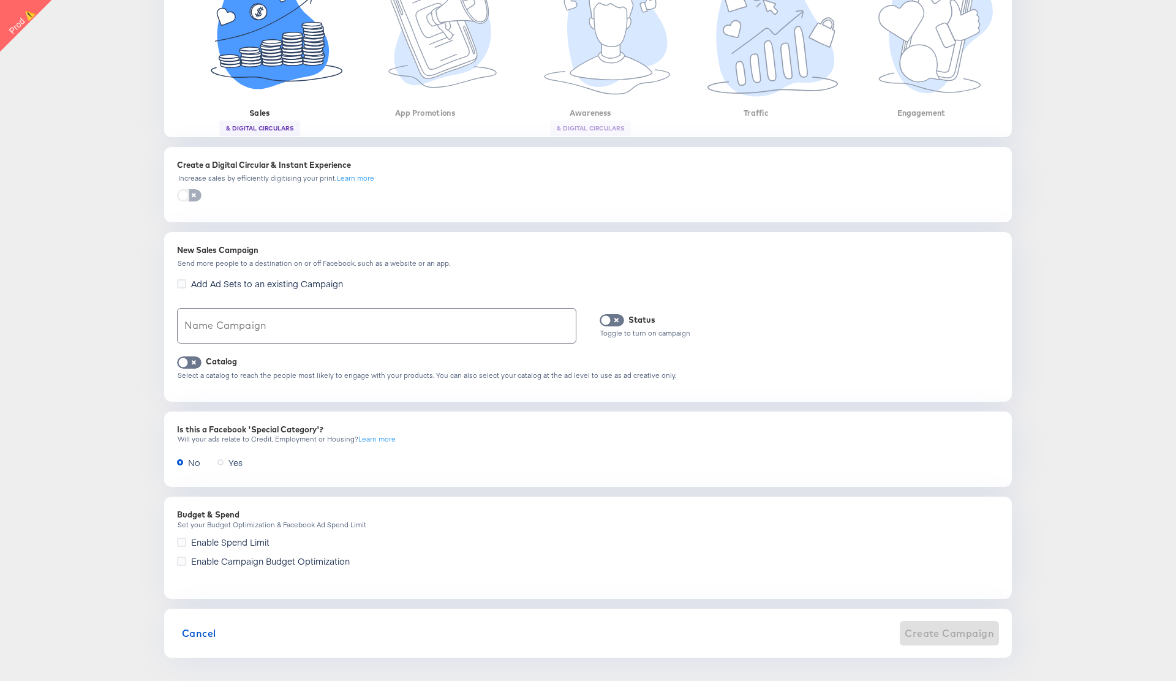
click at [190, 197] on input "checkbox" at bounding box center [183, 198] width 37 height 12
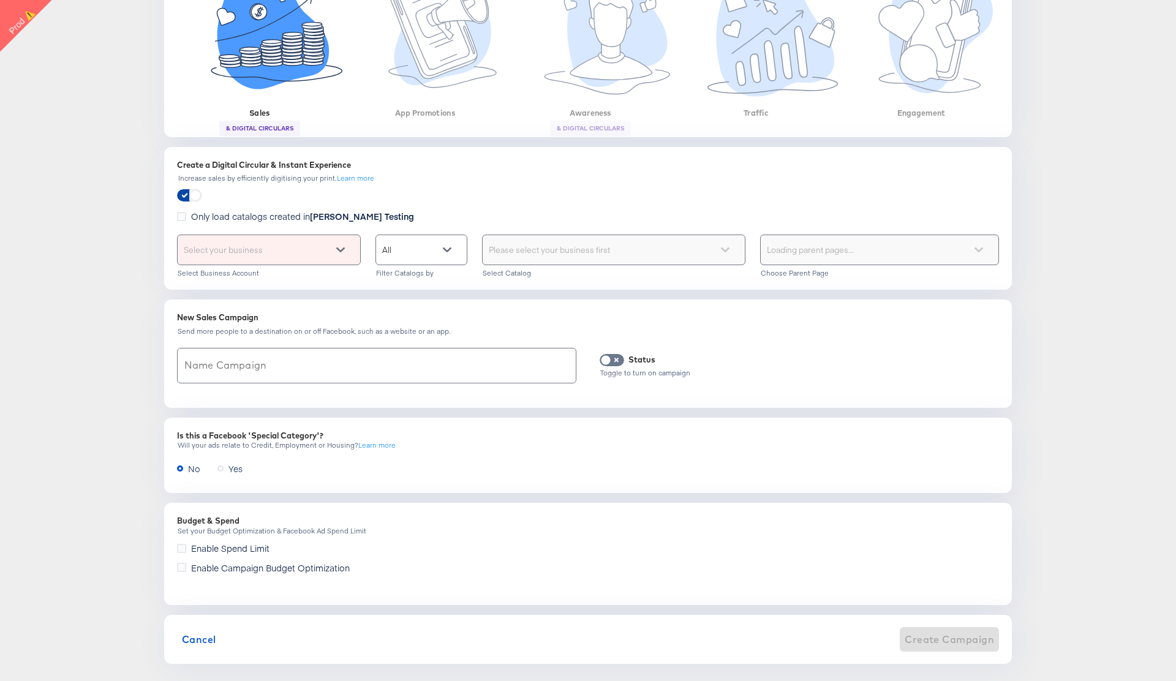
click at [184, 195] on input "checkbox" at bounding box center [195, 198] width 37 height 12
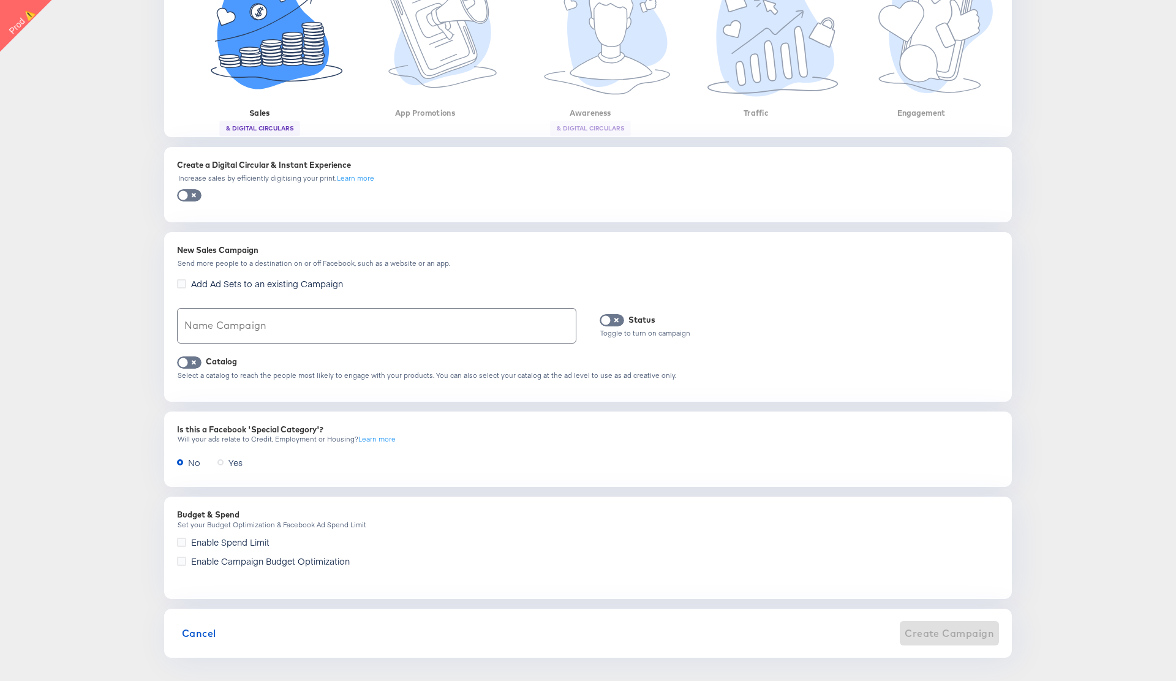
click at [43, 186] on div "Dashboard / Advertise Campaign Objective Stitcher Live See Drafts Campaign: cho…" at bounding box center [588, 220] width 1176 height 875
click at [122, 194] on div "Dashboard / Advertise Campaign Objective Stitcher Live See Drafts Campaign: cho…" at bounding box center [588, 220] width 1176 height 875
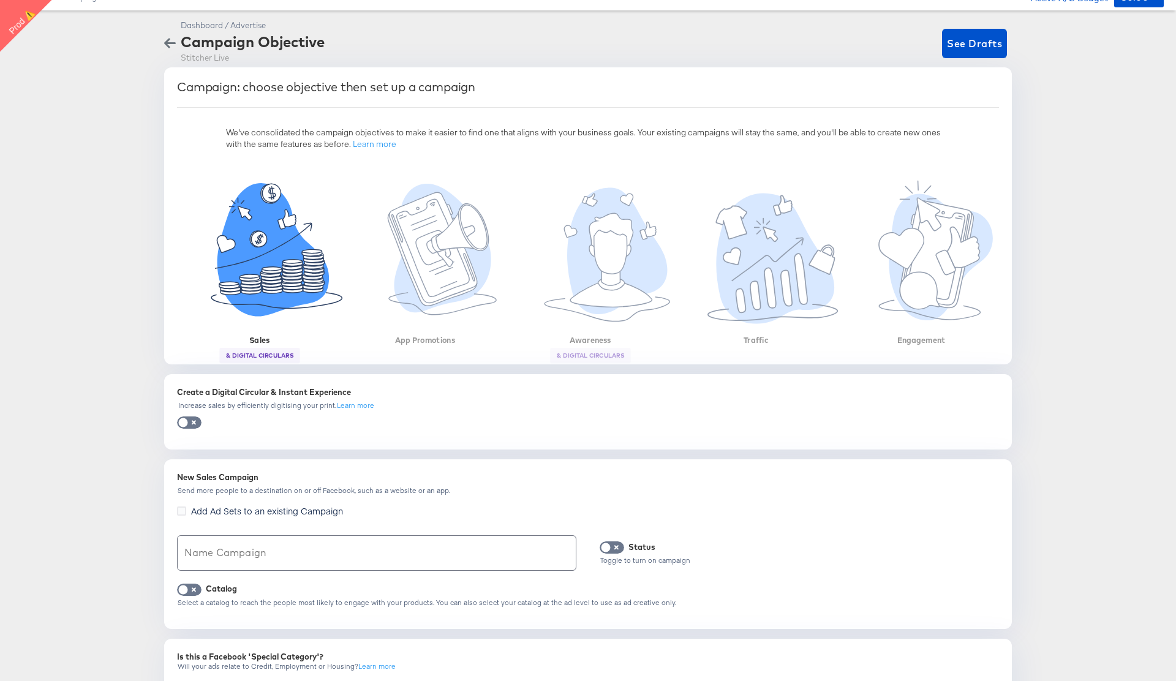
scroll to position [52, 0]
click at [192, 421] on input "checkbox" at bounding box center [183, 424] width 37 height 12
checkbox input "true"
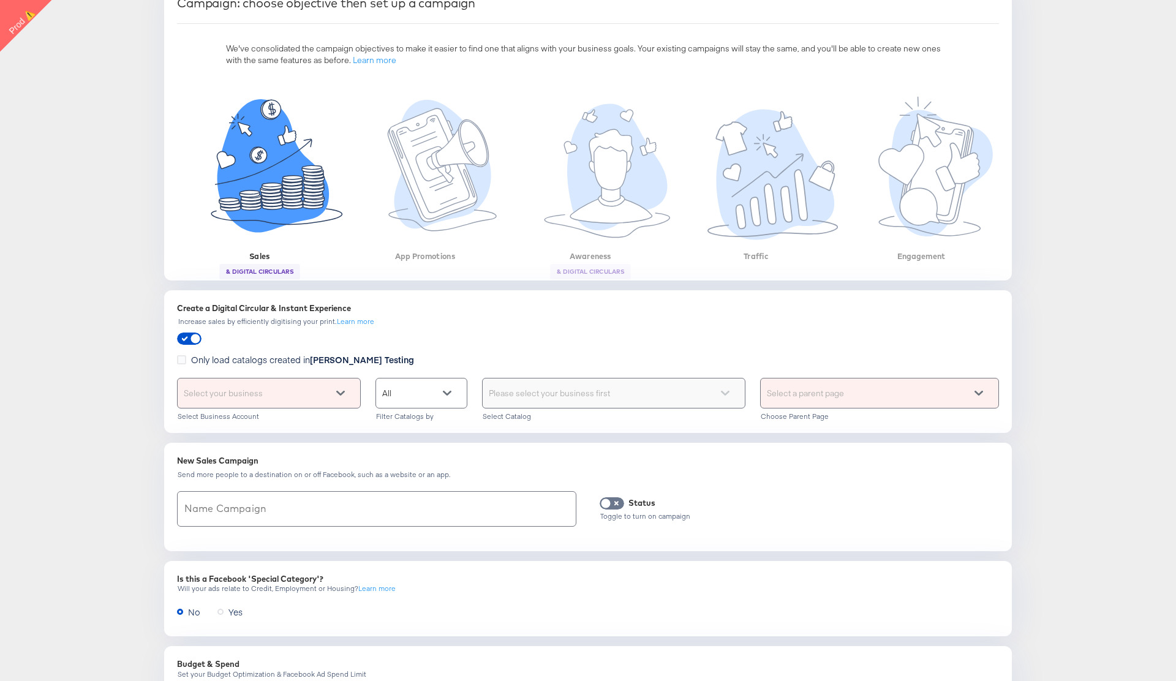
scroll to position [144, 0]
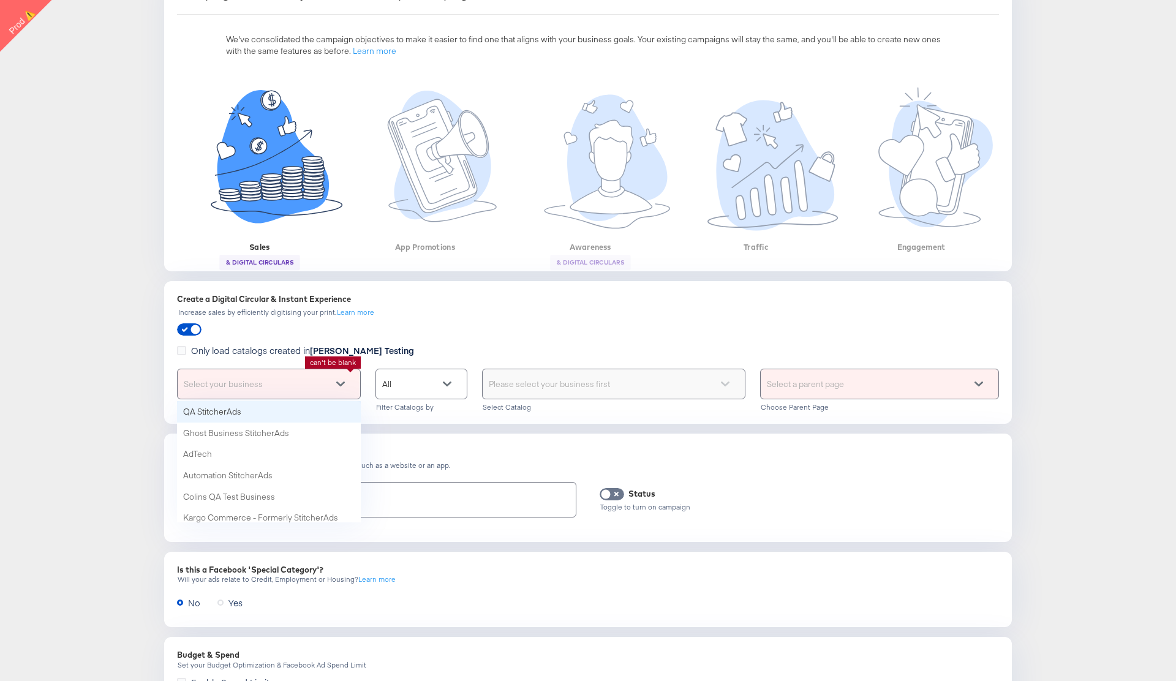
click at [284, 385] on div "Select your business" at bounding box center [269, 383] width 183 height 29
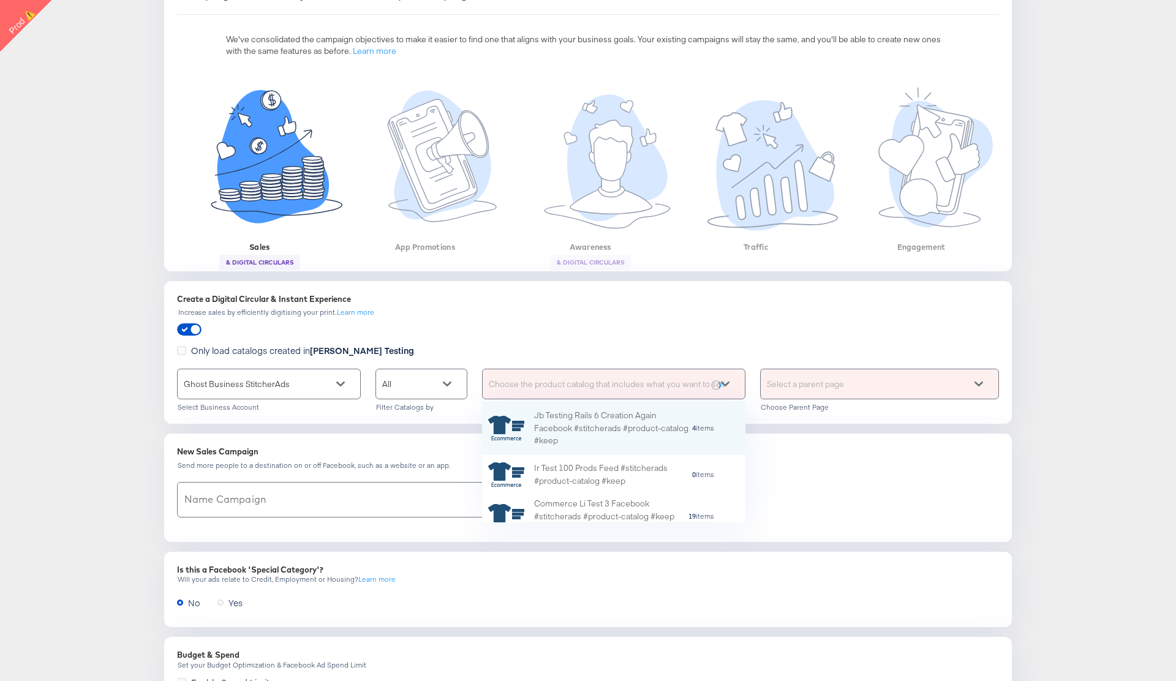
click at [585, 384] on div "Choose the product catalog that includes what you want to sell" at bounding box center [614, 383] width 262 height 29
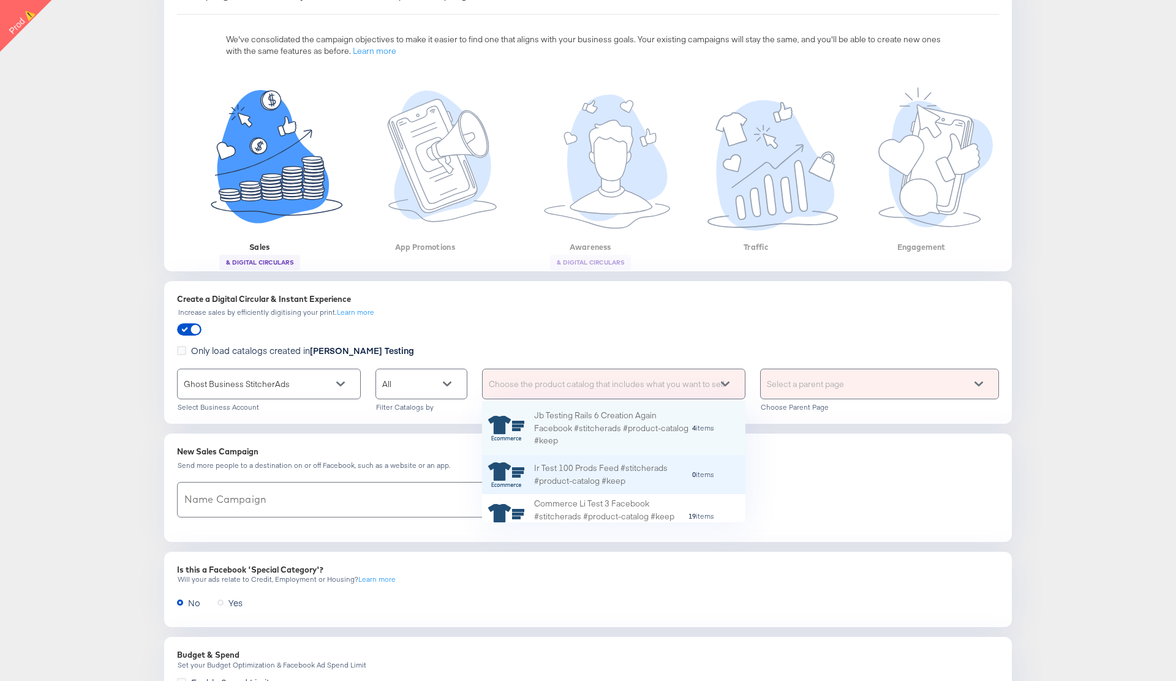
click at [585, 469] on div "Ir Test 100 Prods Feed #stitcherads #product-catalog #keep" at bounding box center [612, 475] width 157 height 26
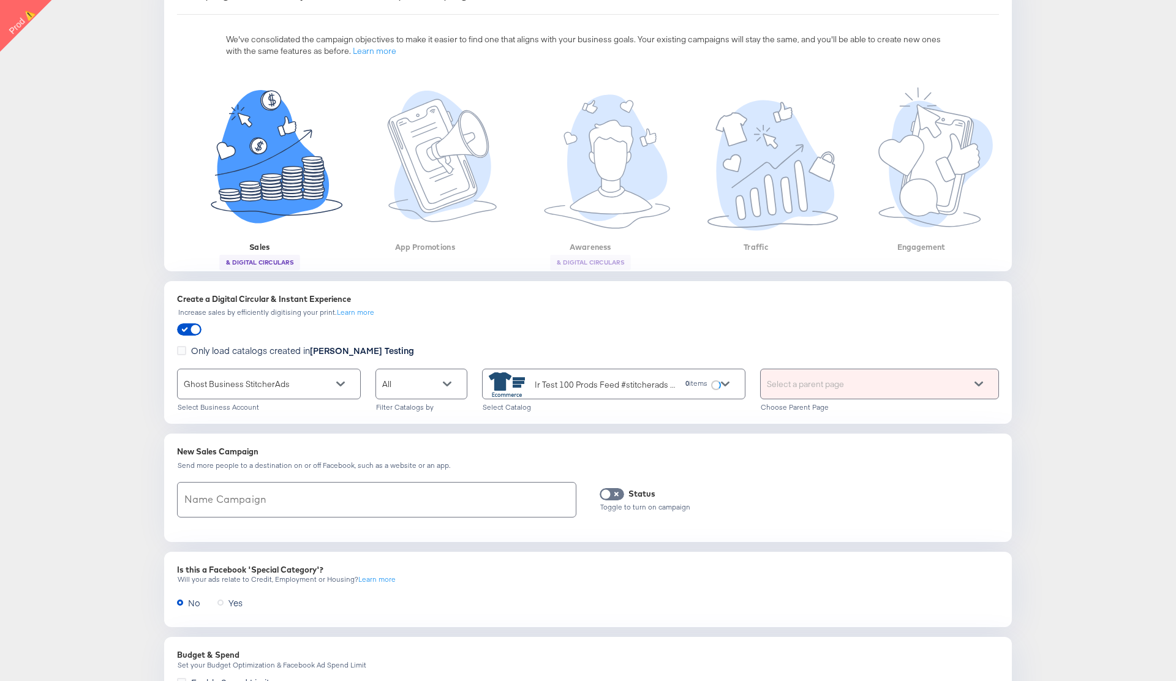
click at [851, 390] on div "Select a parent page" at bounding box center [880, 383] width 238 height 29
click at [296, 499] on input "text" at bounding box center [377, 500] width 398 height 34
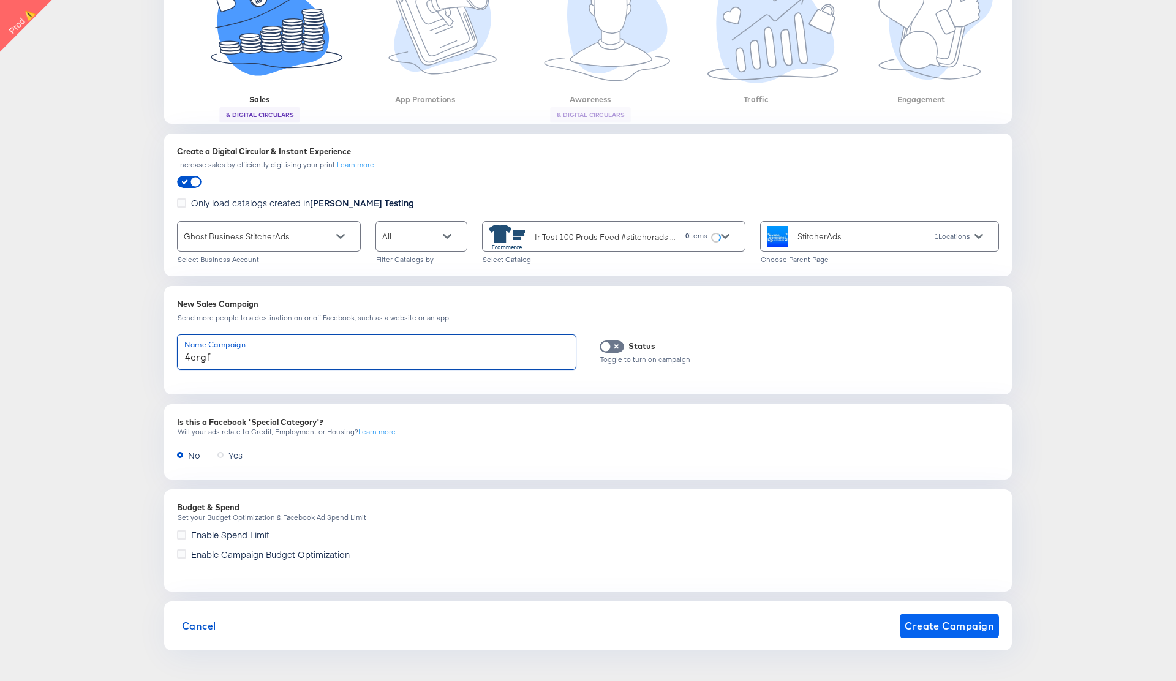
type input "4ergf"
click at [942, 625] on span "Create Campaign" at bounding box center [949, 626] width 89 height 17
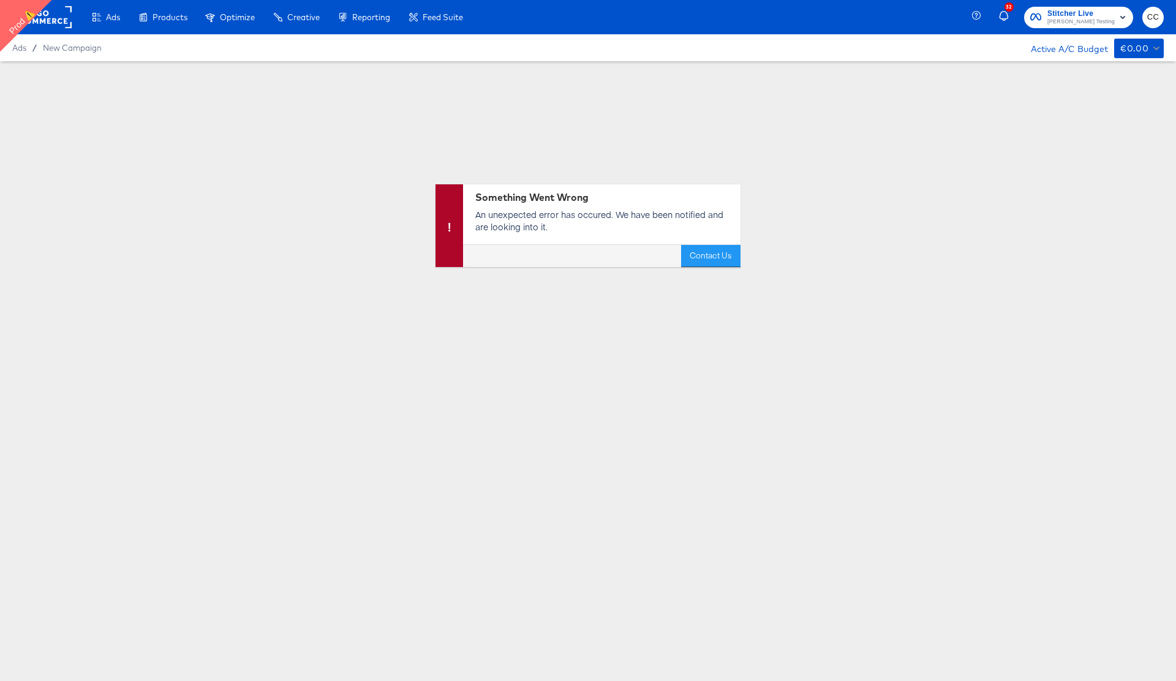
scroll to position [0, 0]
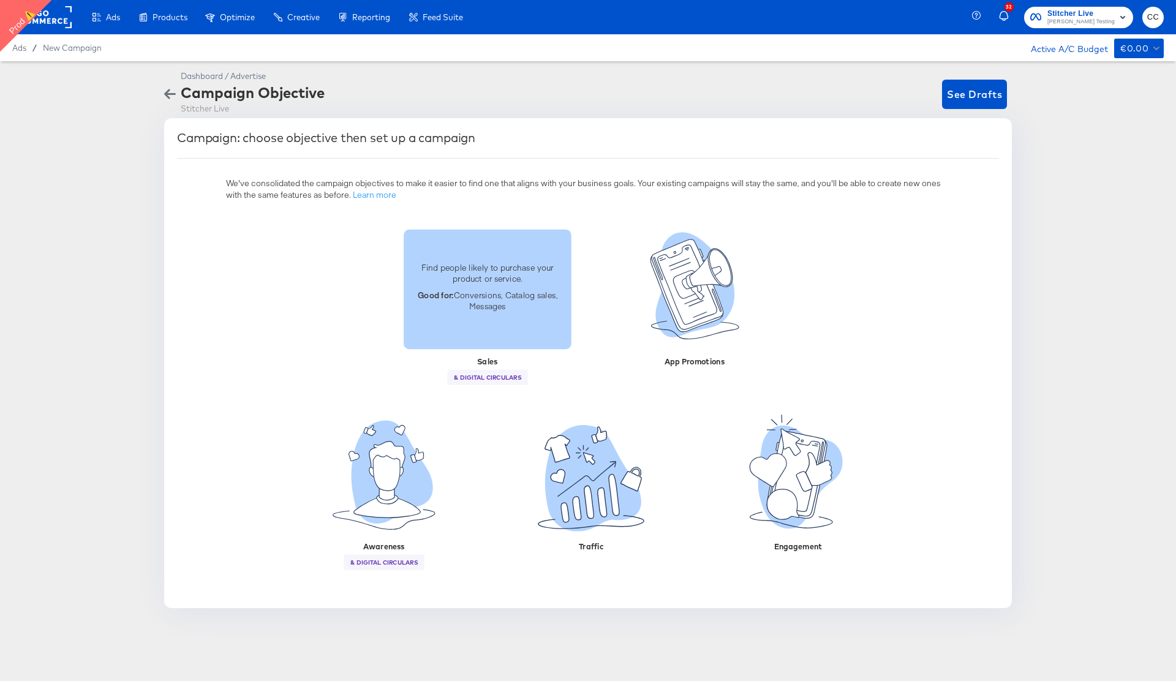
click at [496, 311] on p "Good for: Conversions, Catalog sales, Messages" at bounding box center [487, 300] width 153 height 23
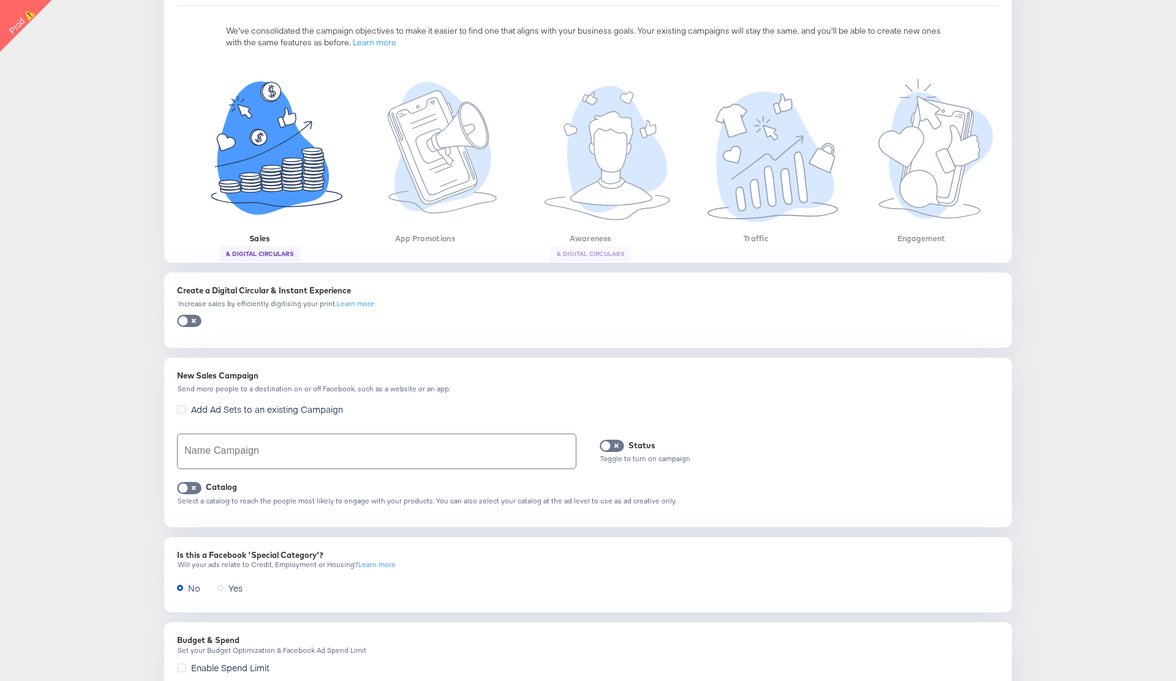
scroll to position [155, 0]
click at [348, 302] on div "Learn more" at bounding box center [355, 301] width 37 height 9
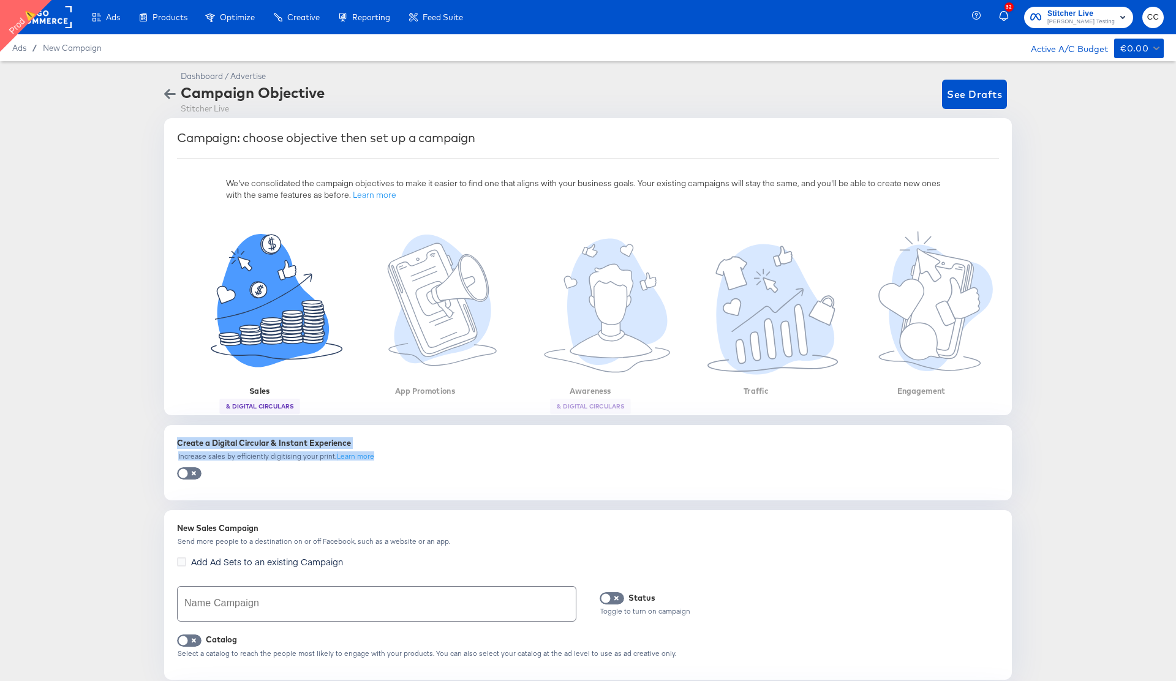
drag, startPoint x: 177, startPoint y: 438, endPoint x: 367, endPoint y: 453, distance: 190.5
click at [367, 453] on div "Create a Digital Circular & Instant Experience Increase sales by efficiently di…" at bounding box center [588, 463] width 833 height 61
